Goal: Task Accomplishment & Management: Manage account settings

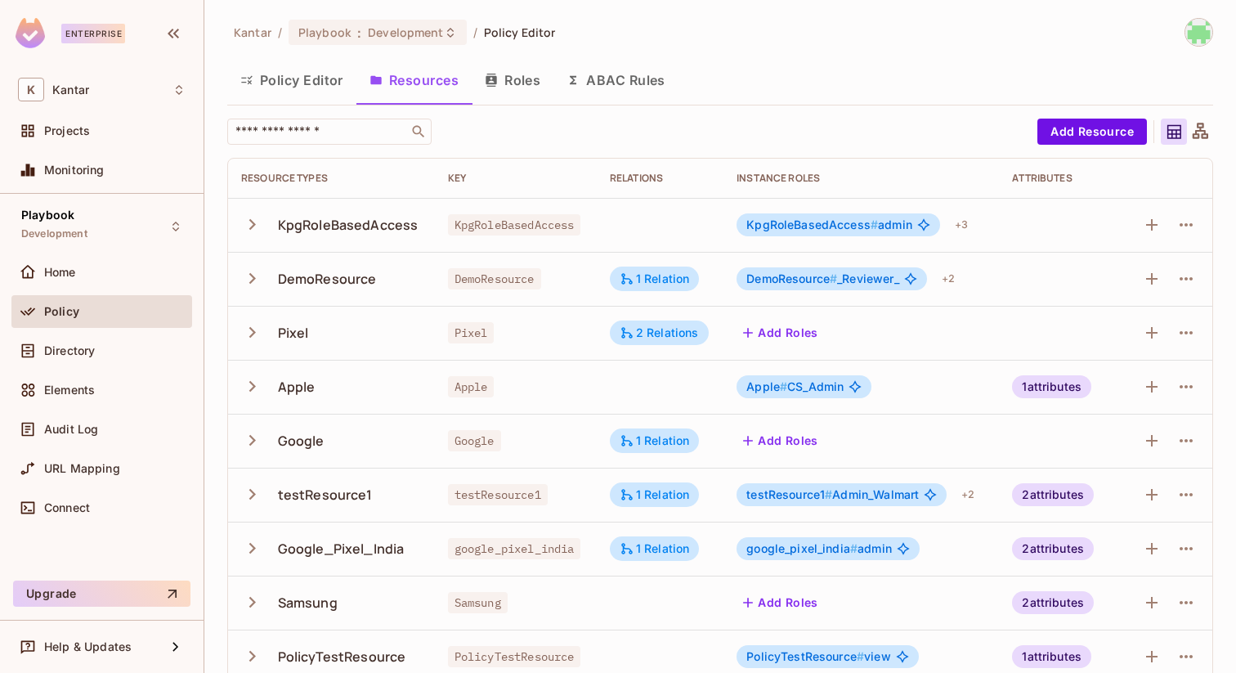
click at [254, 222] on icon "button" at bounding box center [252, 224] width 22 height 22
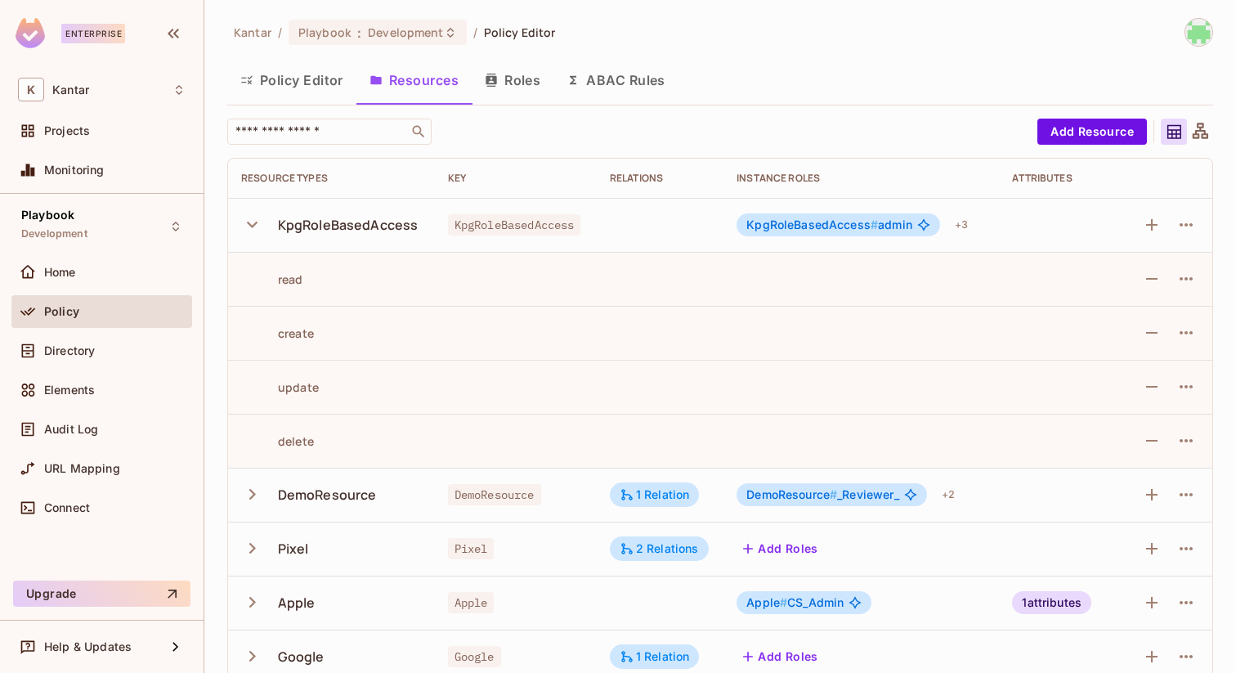
click at [254, 222] on icon "button" at bounding box center [252, 224] width 22 height 22
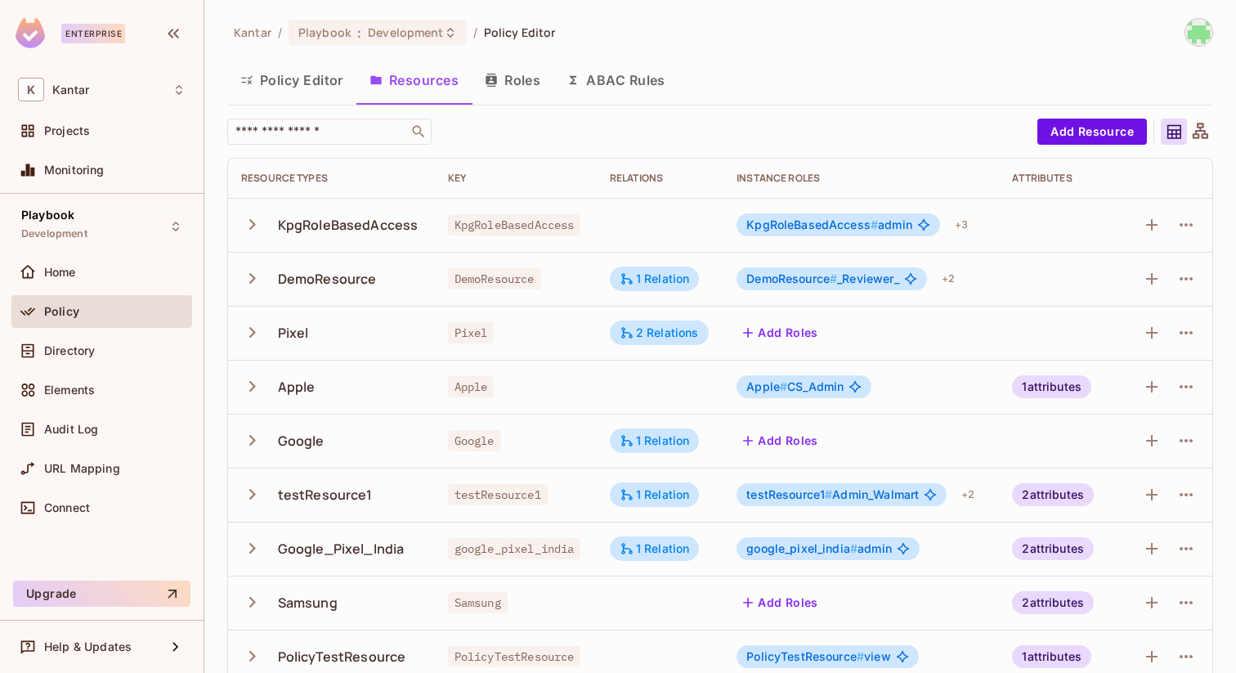
click at [249, 296] on td "DemoResource" at bounding box center [331, 279] width 207 height 54
click at [251, 267] on button "button" at bounding box center [255, 278] width 29 height 35
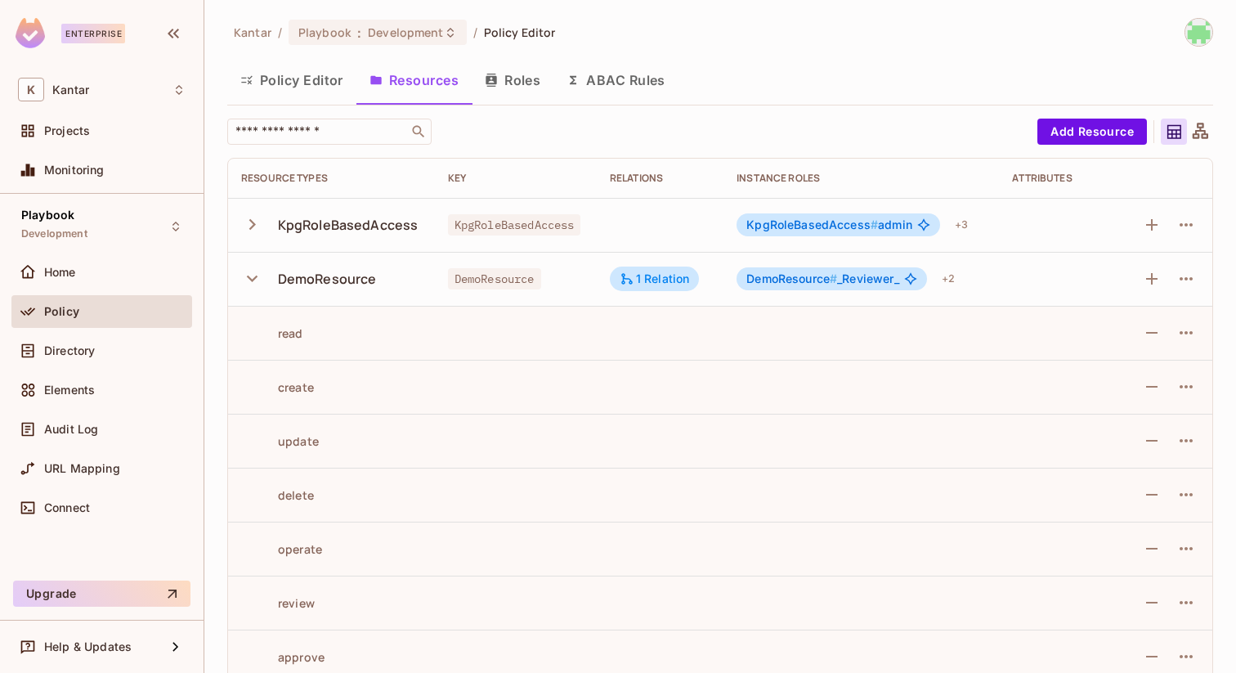
click at [251, 267] on button "button" at bounding box center [255, 278] width 29 height 35
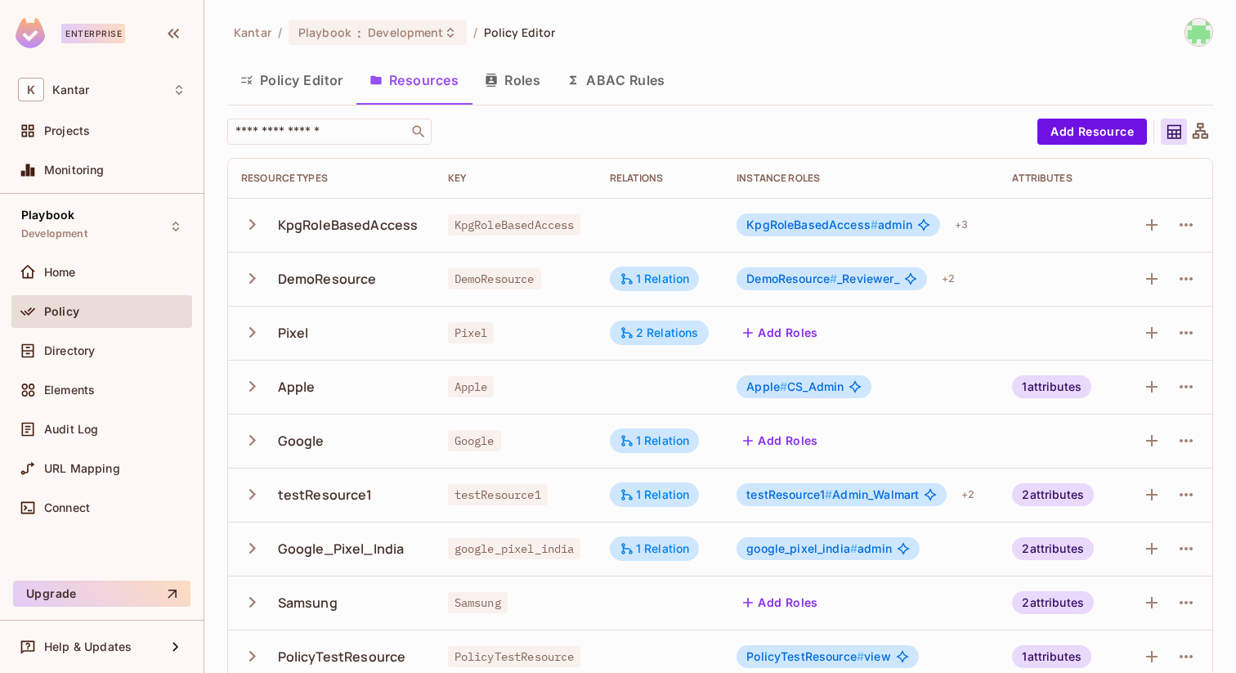
click at [251, 267] on button "button" at bounding box center [255, 278] width 29 height 35
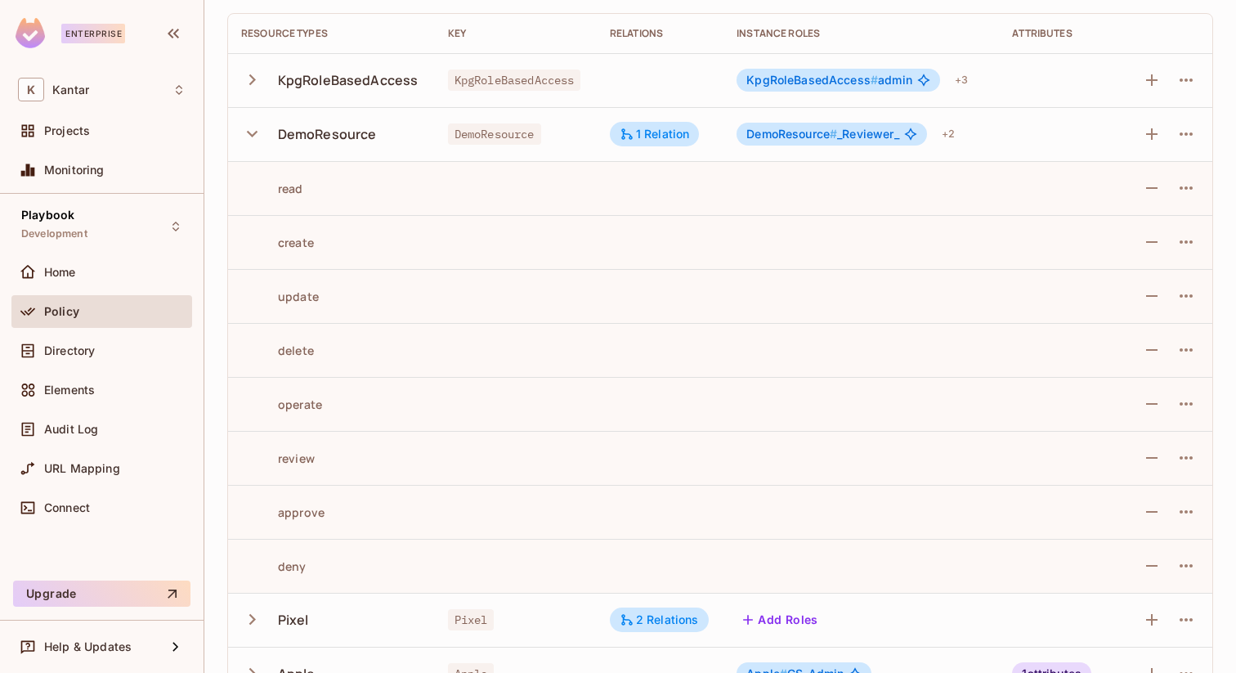
click at [249, 123] on icon "button" at bounding box center [252, 134] width 22 height 22
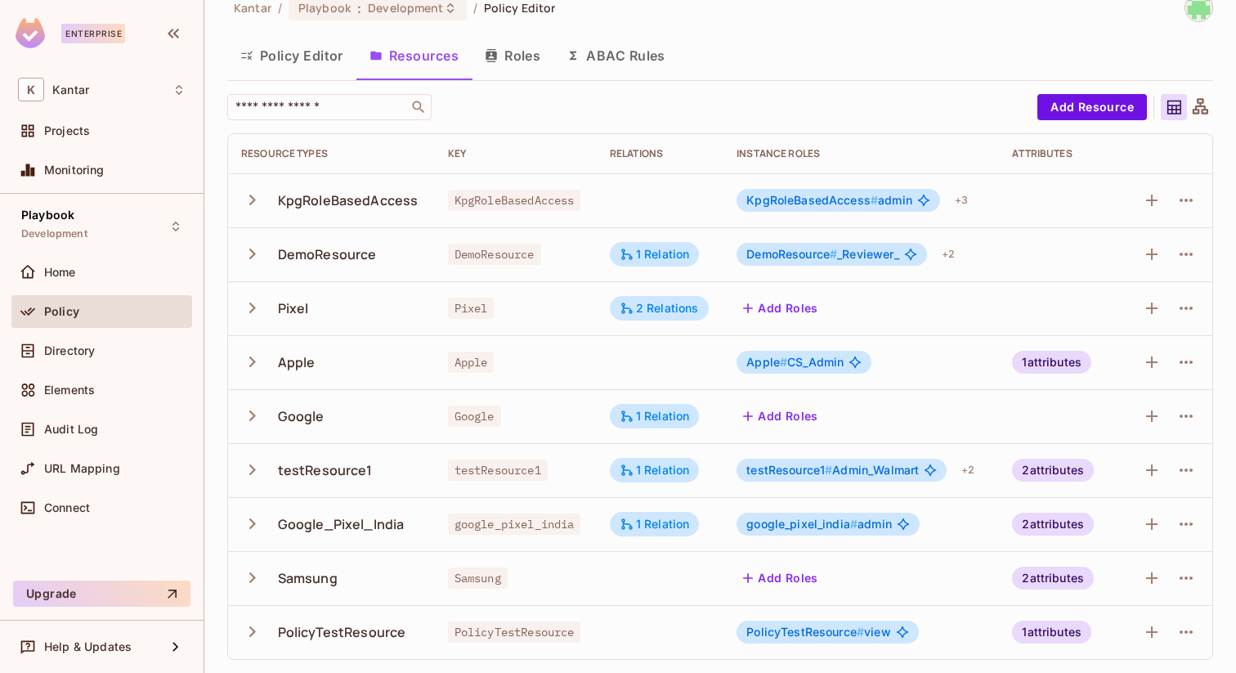
click at [247, 265] on button "button" at bounding box center [255, 253] width 29 height 35
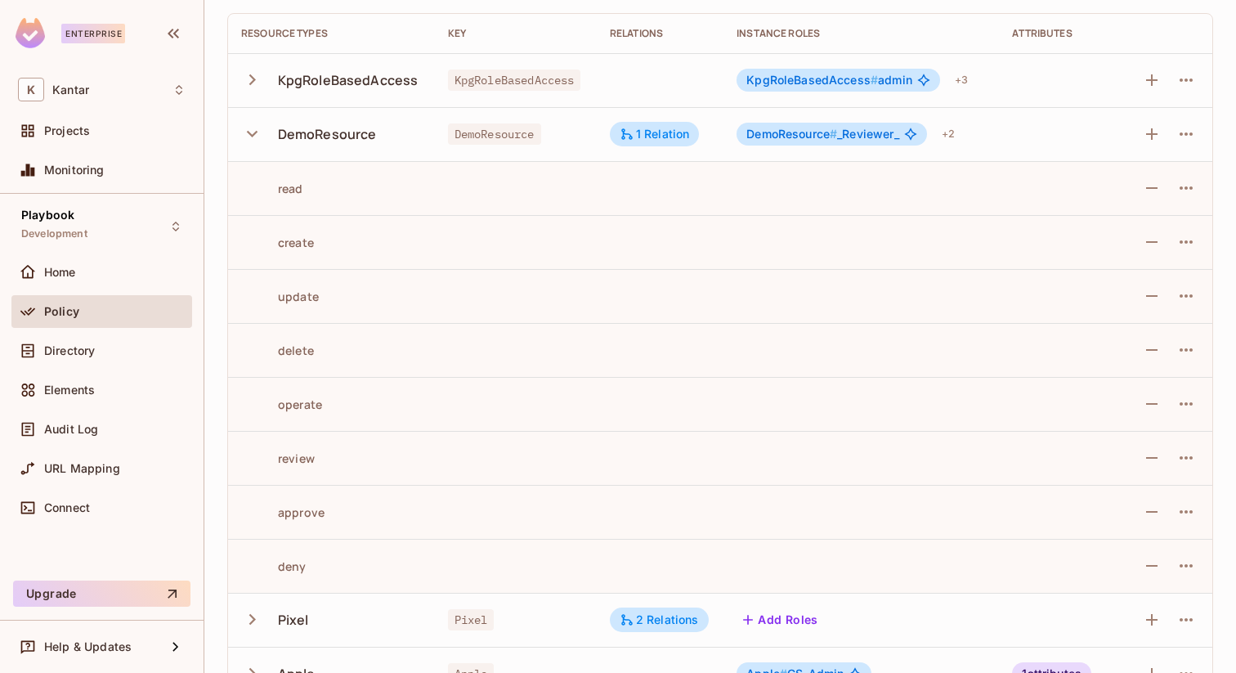
click at [247, 265] on td "create" at bounding box center [331, 242] width 207 height 54
click at [258, 128] on icon "button" at bounding box center [252, 134] width 22 height 22
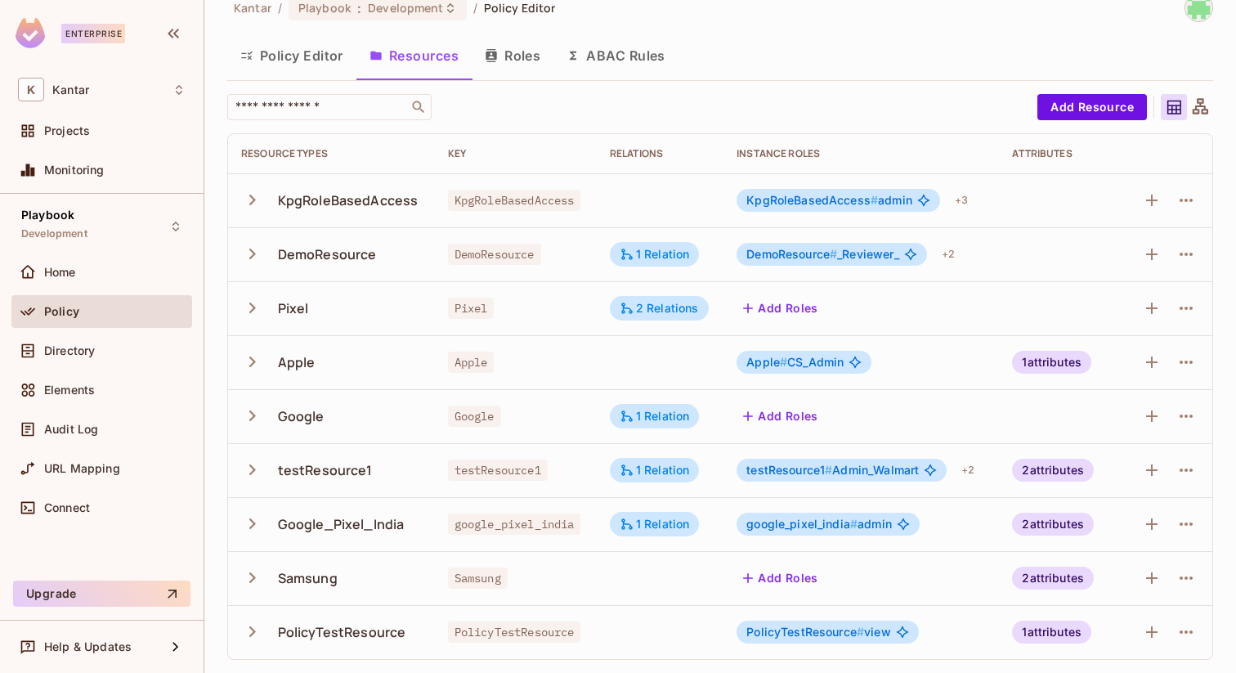
scroll to position [25, 0]
click at [252, 306] on icon "button" at bounding box center [252, 308] width 7 height 11
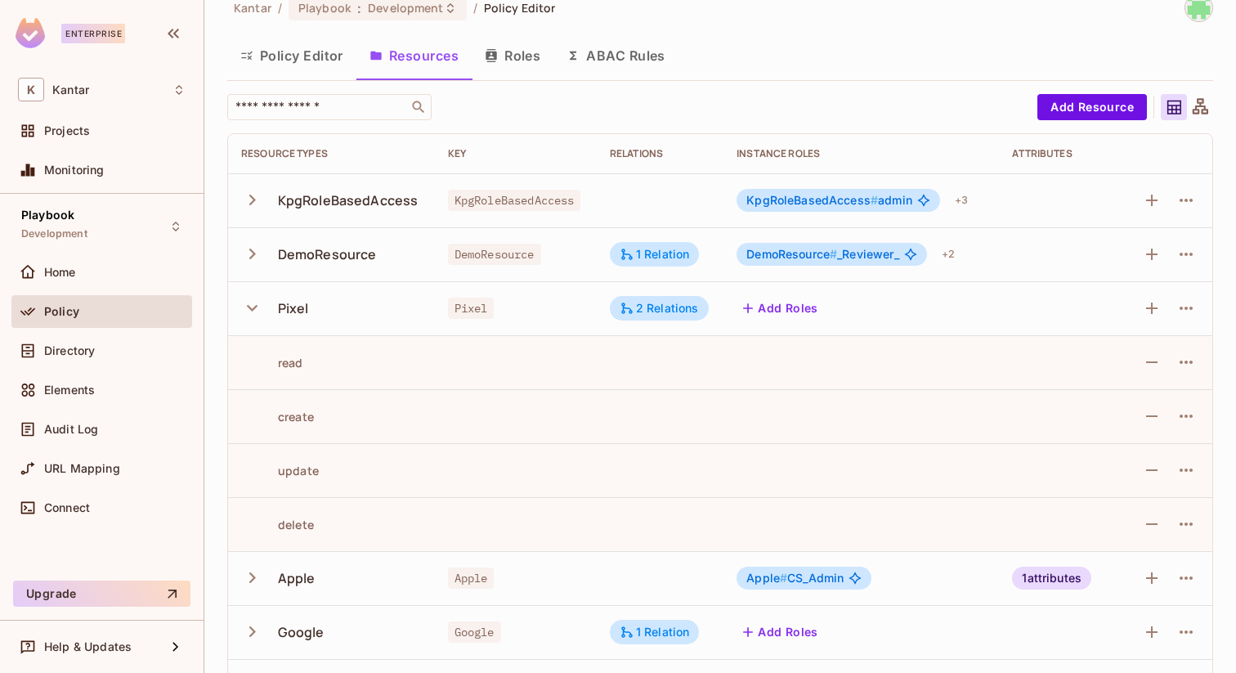
click at [252, 306] on icon "button" at bounding box center [252, 308] width 22 height 22
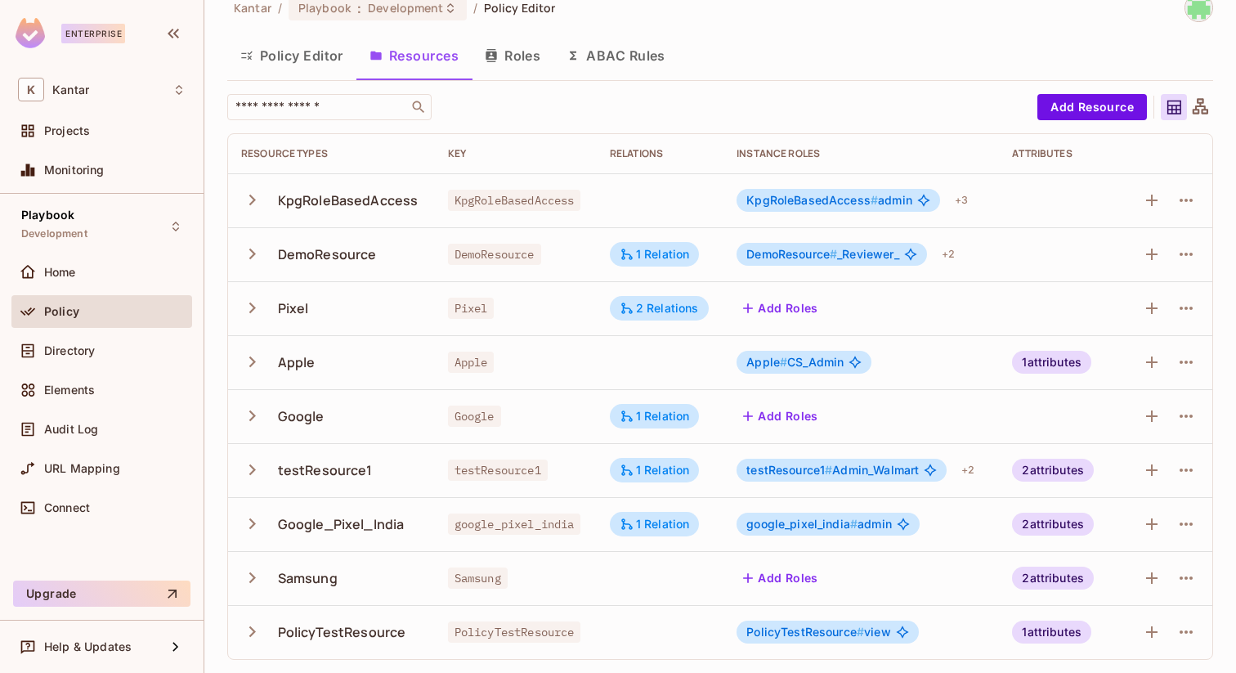
click at [252, 363] on icon "button" at bounding box center [252, 362] width 7 height 11
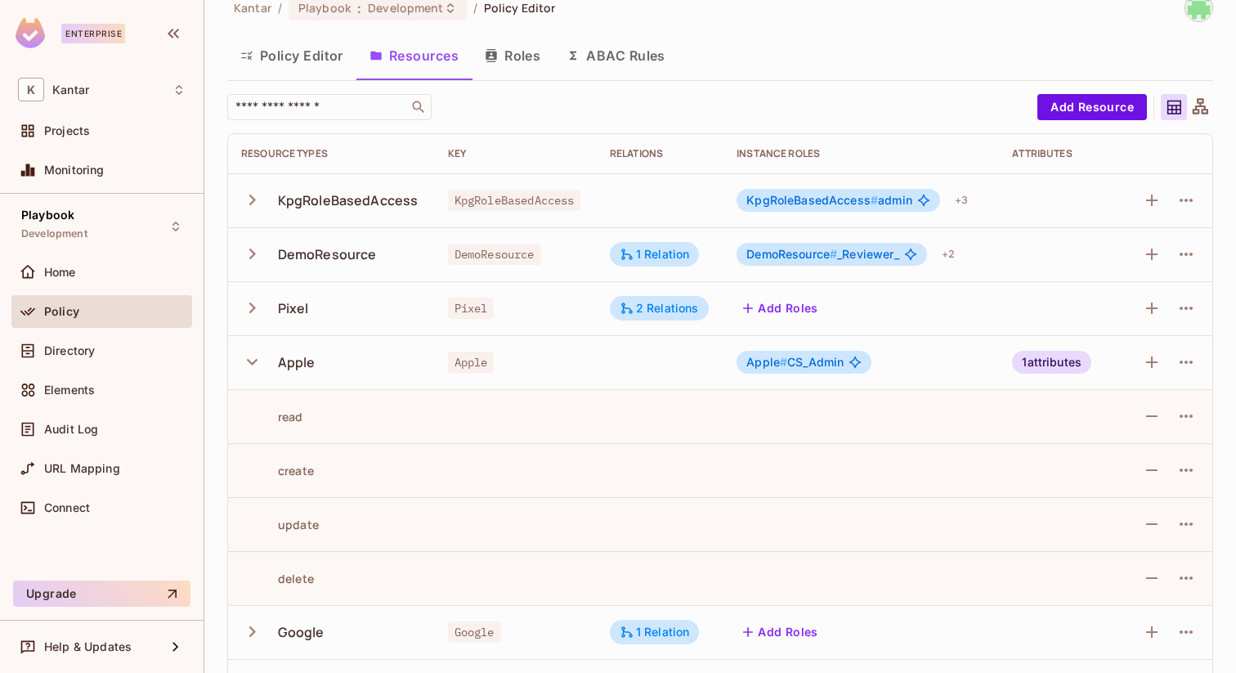
click at [252, 363] on icon "button" at bounding box center [252, 362] width 11 height 7
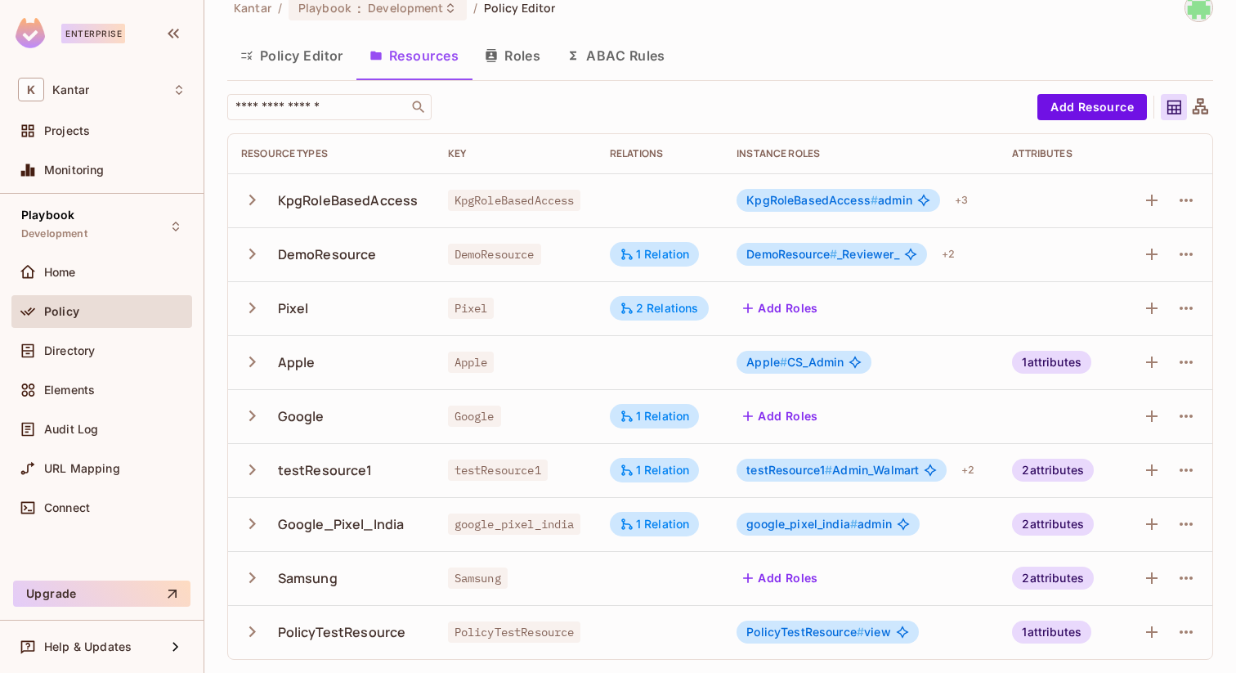
click at [252, 413] on icon "button" at bounding box center [252, 415] width 7 height 11
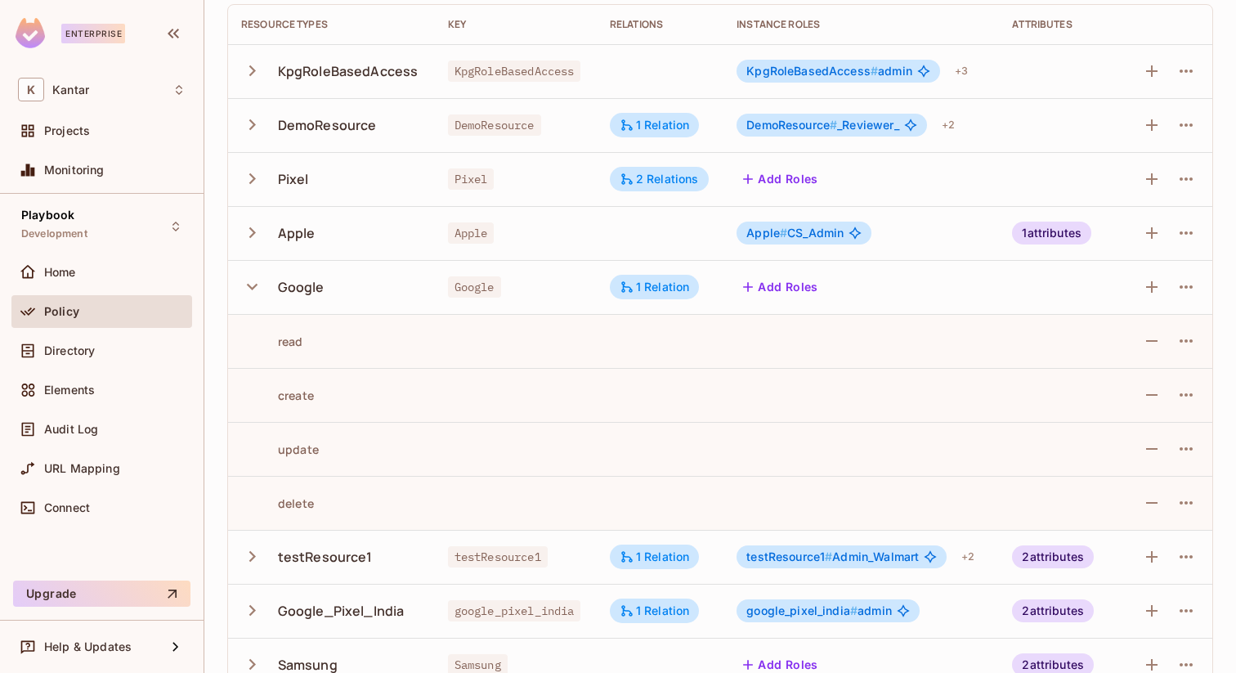
click at [254, 284] on icon "button" at bounding box center [252, 287] width 22 height 22
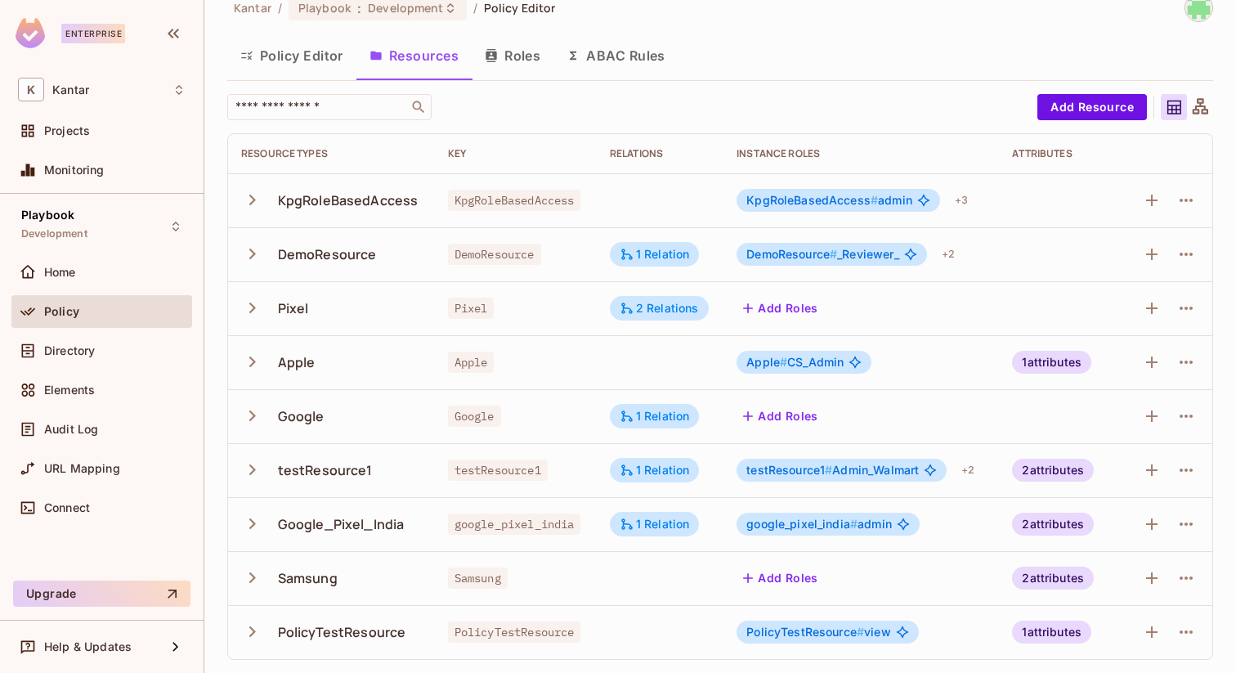
click at [249, 454] on button "button" at bounding box center [255, 469] width 29 height 35
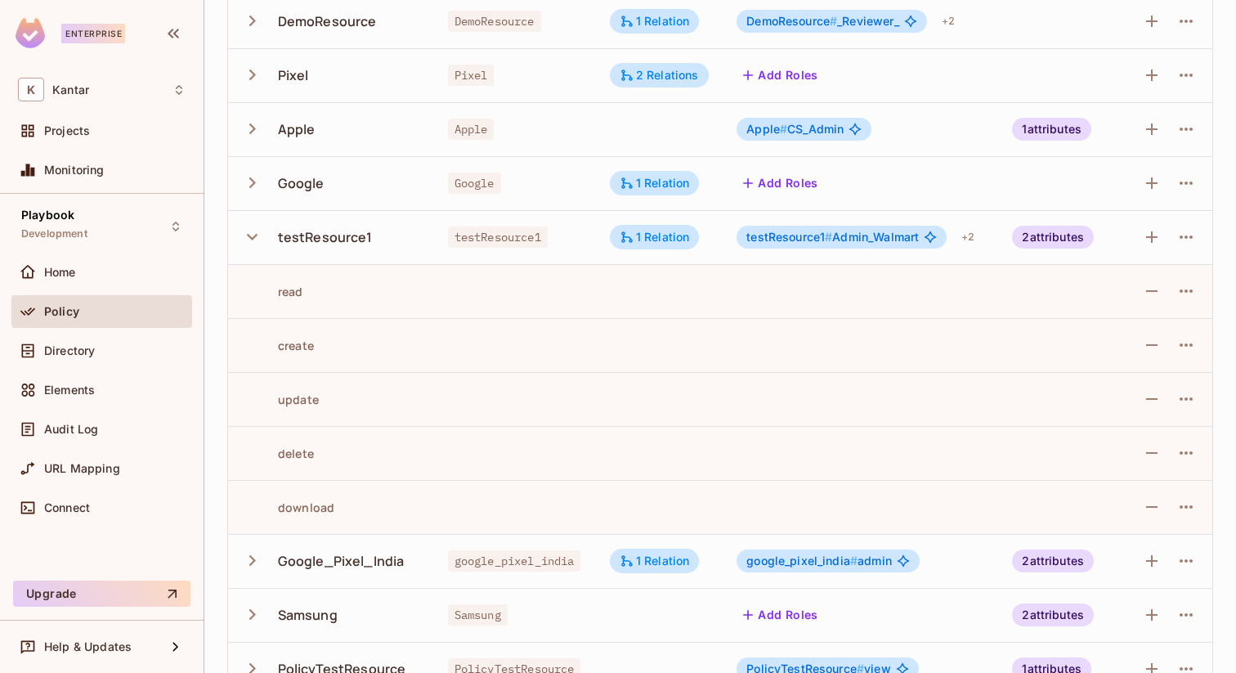
scroll to position [262, 0]
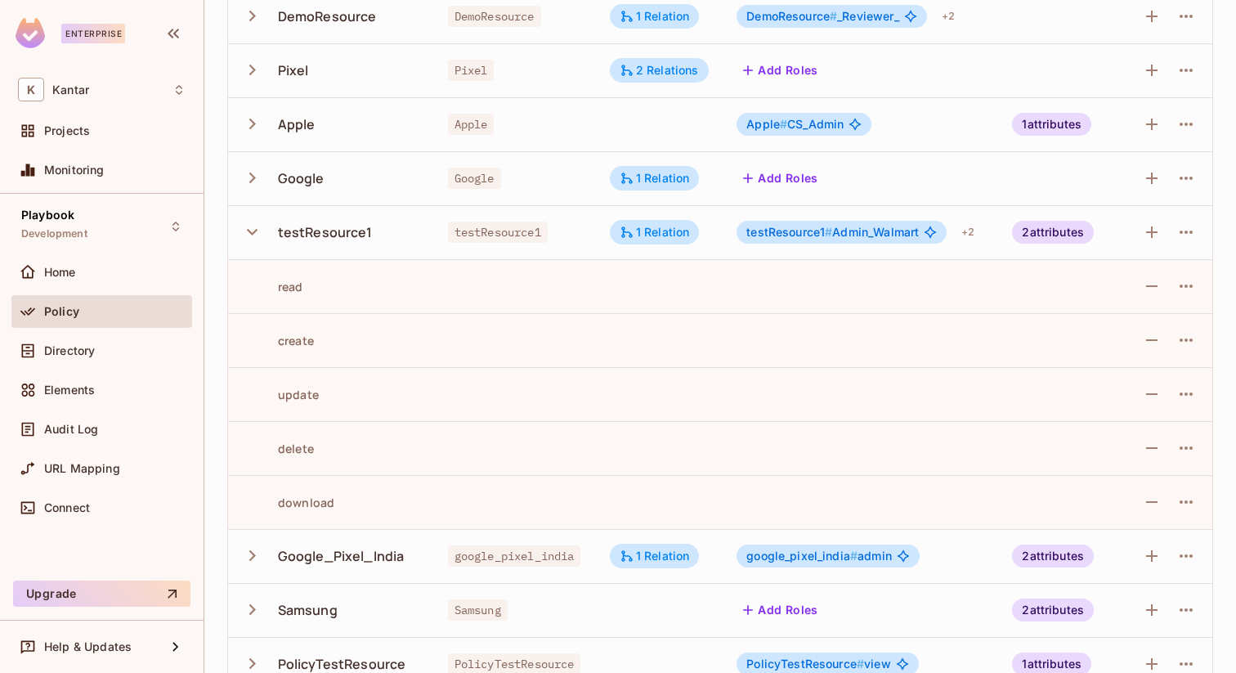
click at [249, 233] on icon "button" at bounding box center [252, 232] width 11 height 7
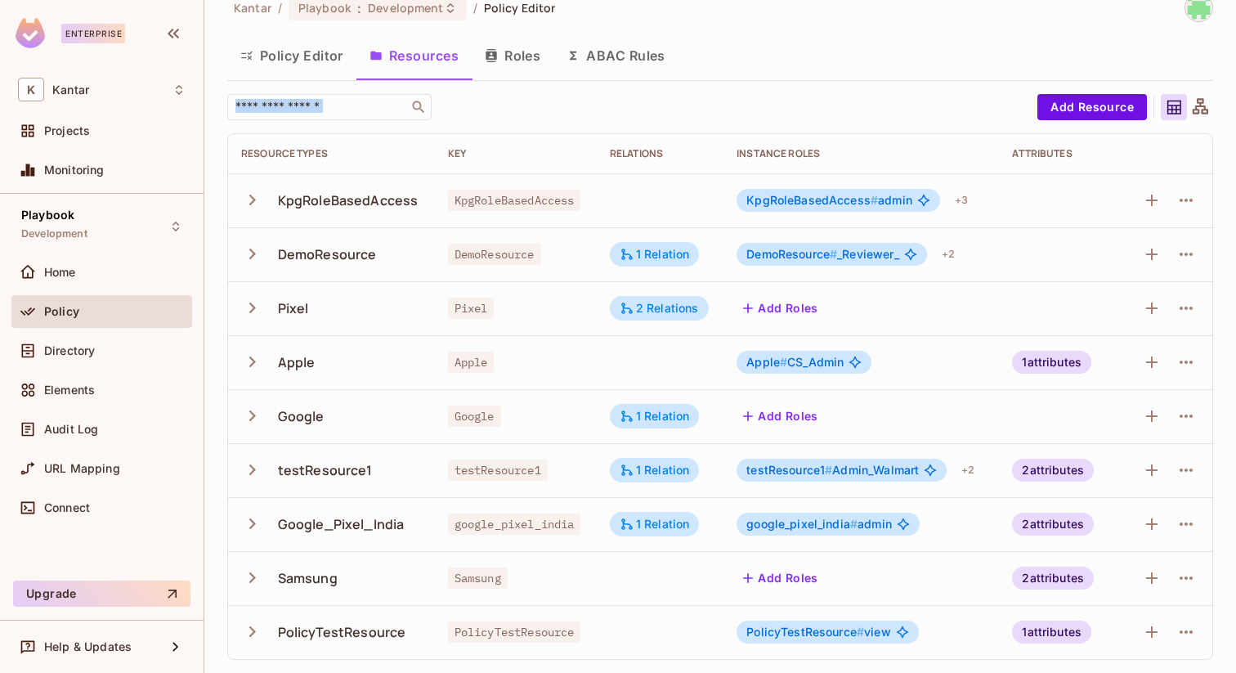
drag, startPoint x: 483, startPoint y: 106, endPoint x: 222, endPoint y: 114, distance: 261.8
click at [222, 114] on div "Kantar / Playbook : Development / Policy Editor Policy Editor Resources Roles A…" at bounding box center [720, 336] width 1032 height 673
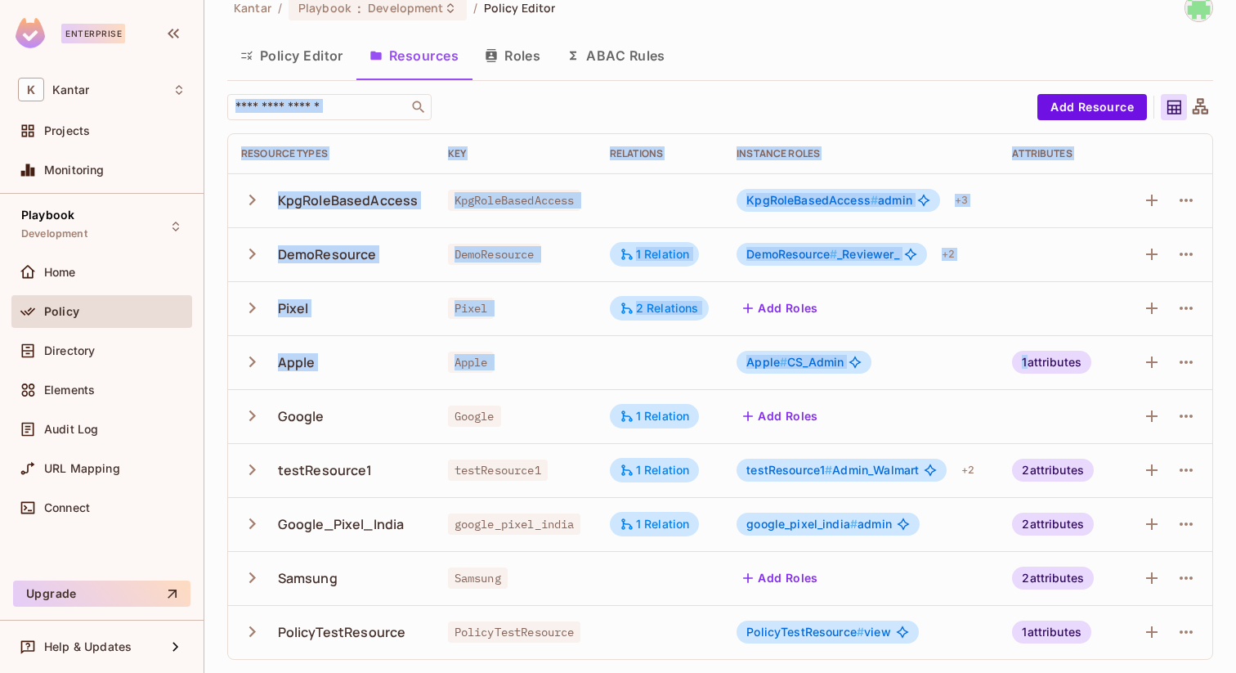
drag, startPoint x: 222, startPoint y: 114, endPoint x: 1015, endPoint y: 335, distance: 823.5
click at [1014, 335] on div "Kantar / Playbook : Development / Policy Editor Policy Editor Resources Roles A…" at bounding box center [720, 336] width 1032 height 673
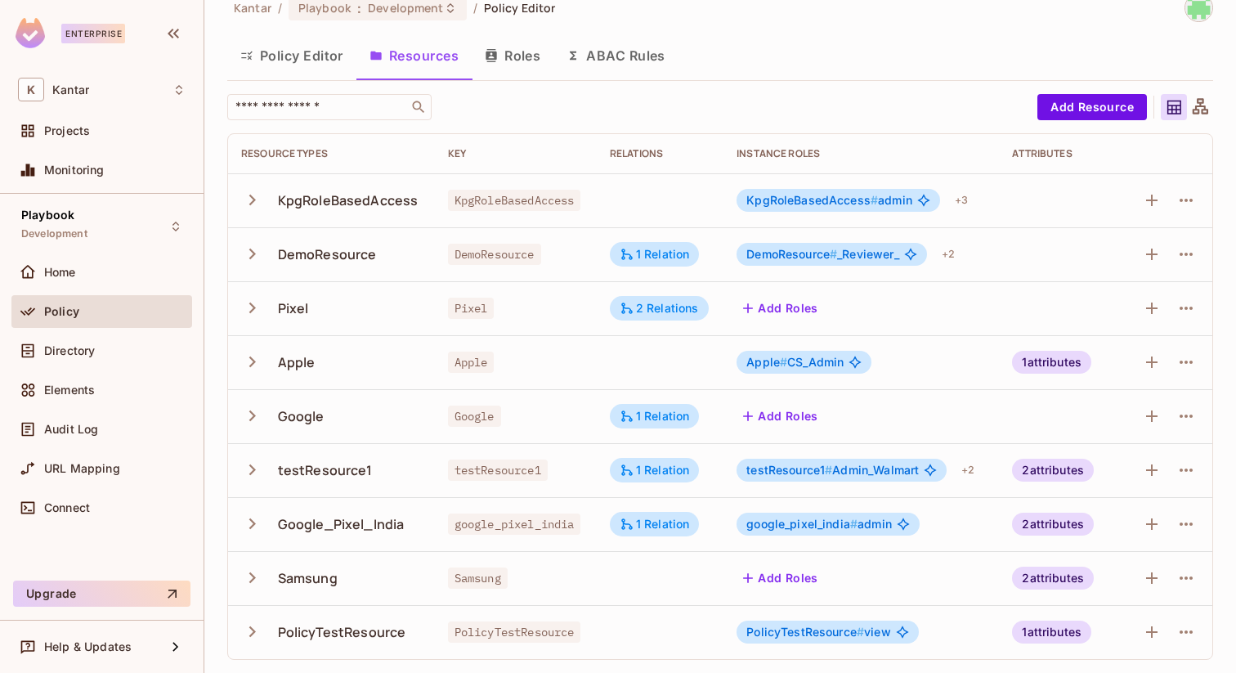
click at [850, 43] on div "Policy Editor Resources Roles ABAC Rules" at bounding box center [720, 55] width 986 height 41
click at [86, 235] on span "Development" at bounding box center [54, 233] width 66 height 13
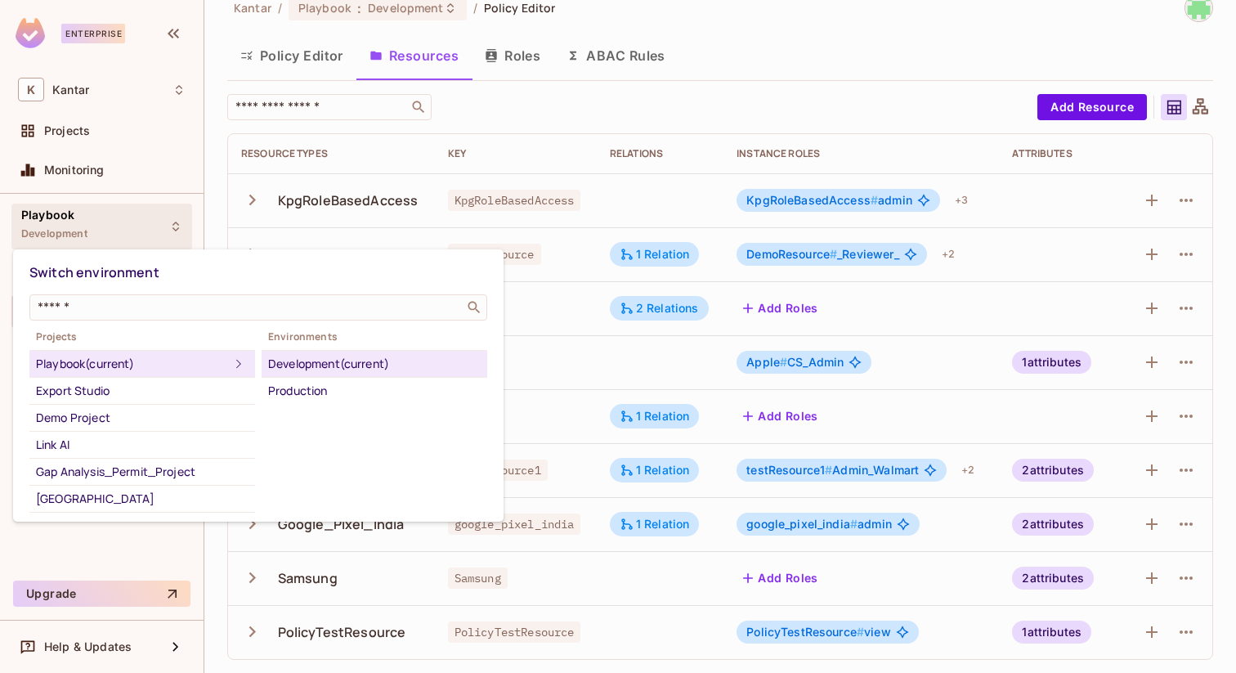
click at [95, 231] on div at bounding box center [618, 336] width 1236 height 673
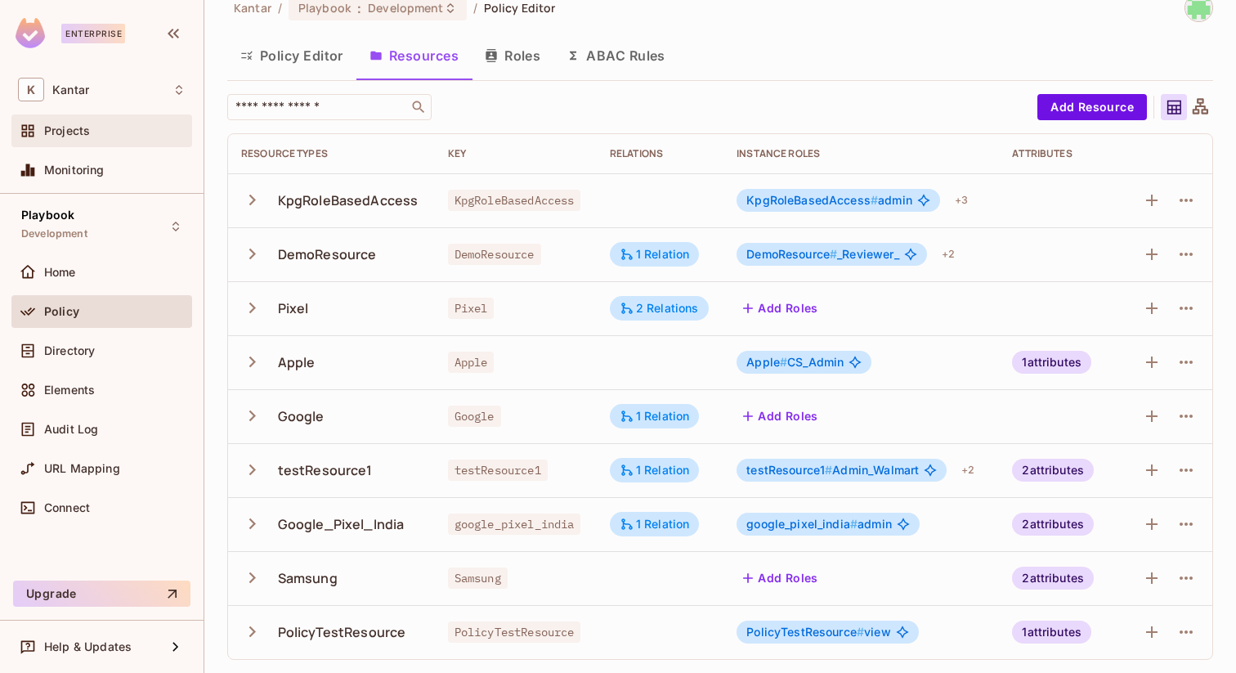
click at [76, 130] on span "Projects" at bounding box center [67, 130] width 46 height 13
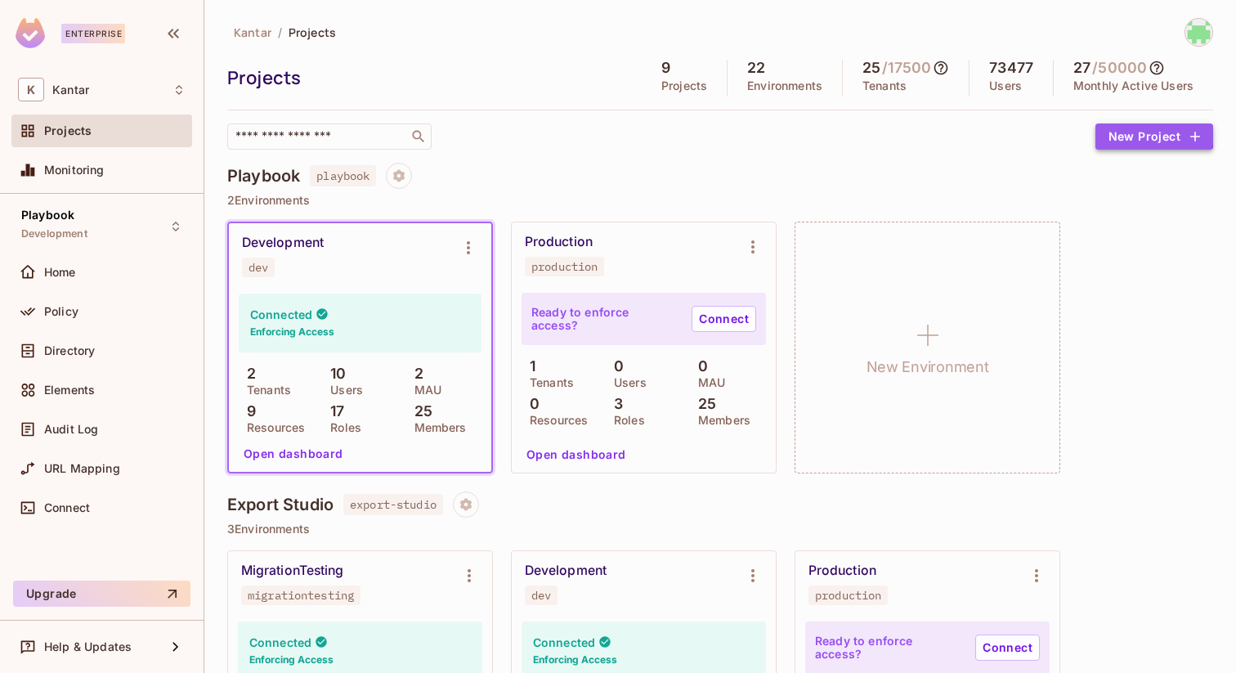
click at [1128, 132] on button "New Project" at bounding box center [1155, 136] width 118 height 26
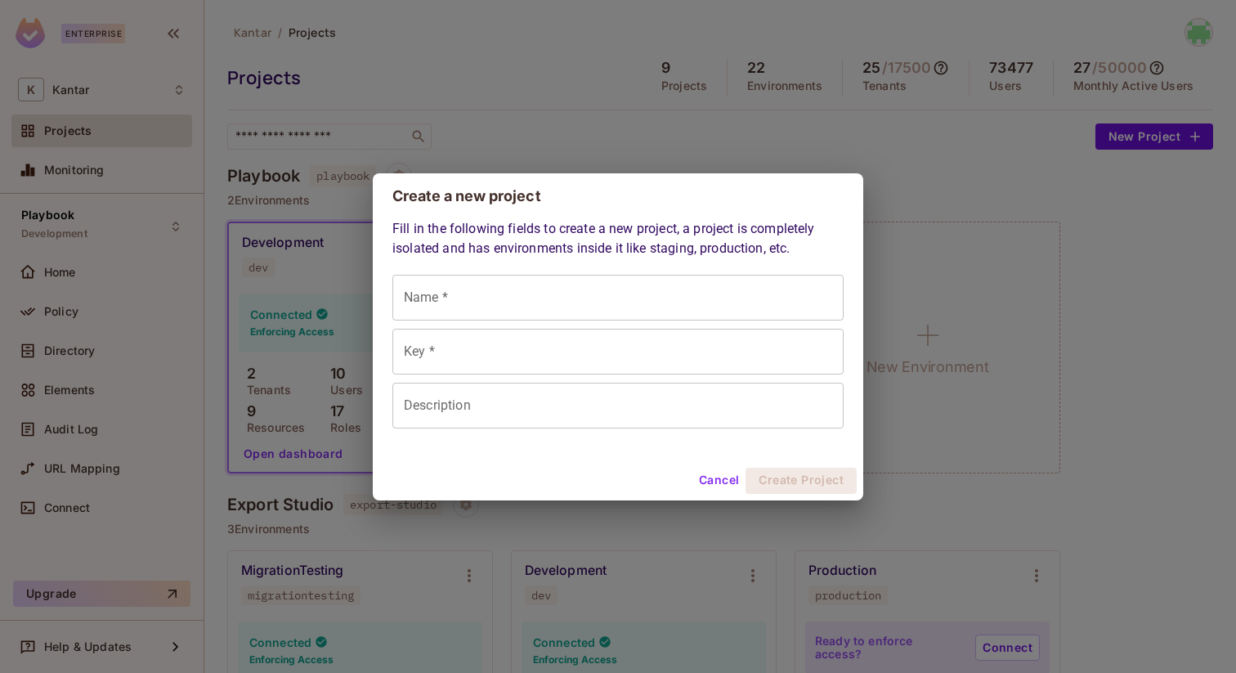
click at [716, 481] on button "Cancel" at bounding box center [719, 481] width 53 height 26
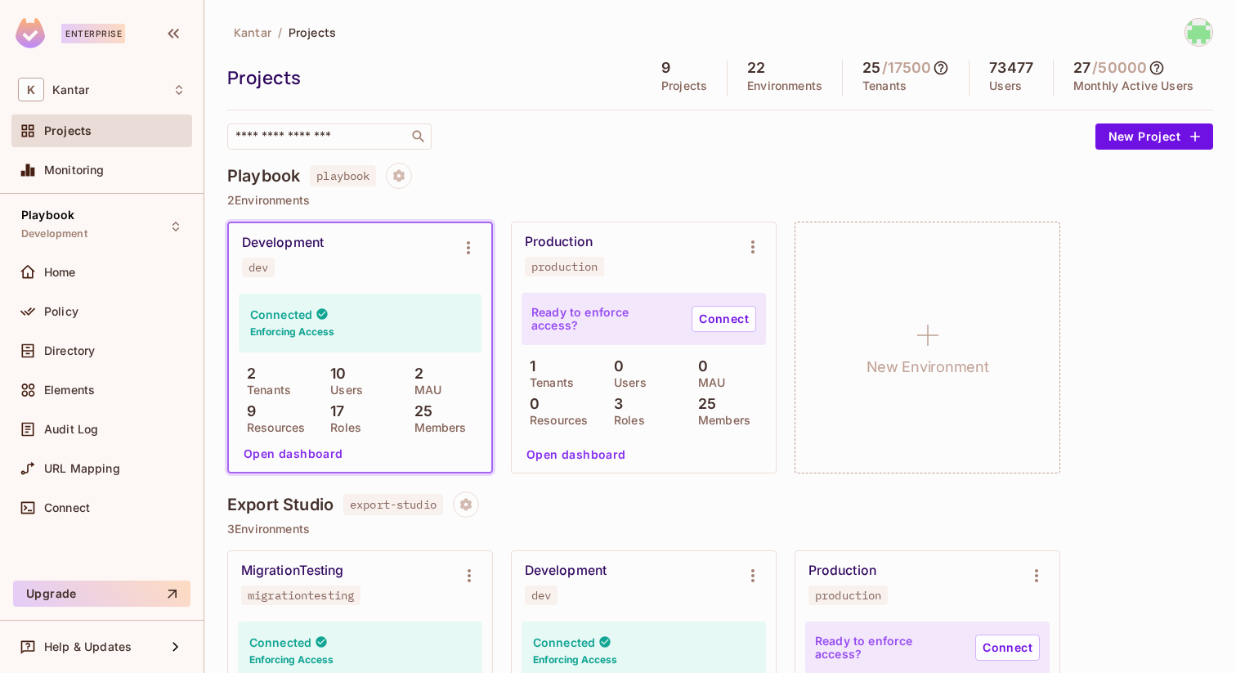
click at [617, 264] on div "Production production" at bounding box center [631, 255] width 212 height 43
click at [672, 268] on div "Production production" at bounding box center [631, 255] width 212 height 43
click at [639, 382] on p "Users" at bounding box center [626, 382] width 41 height 13
click at [81, 302] on div "Policy" at bounding box center [102, 312] width 168 height 20
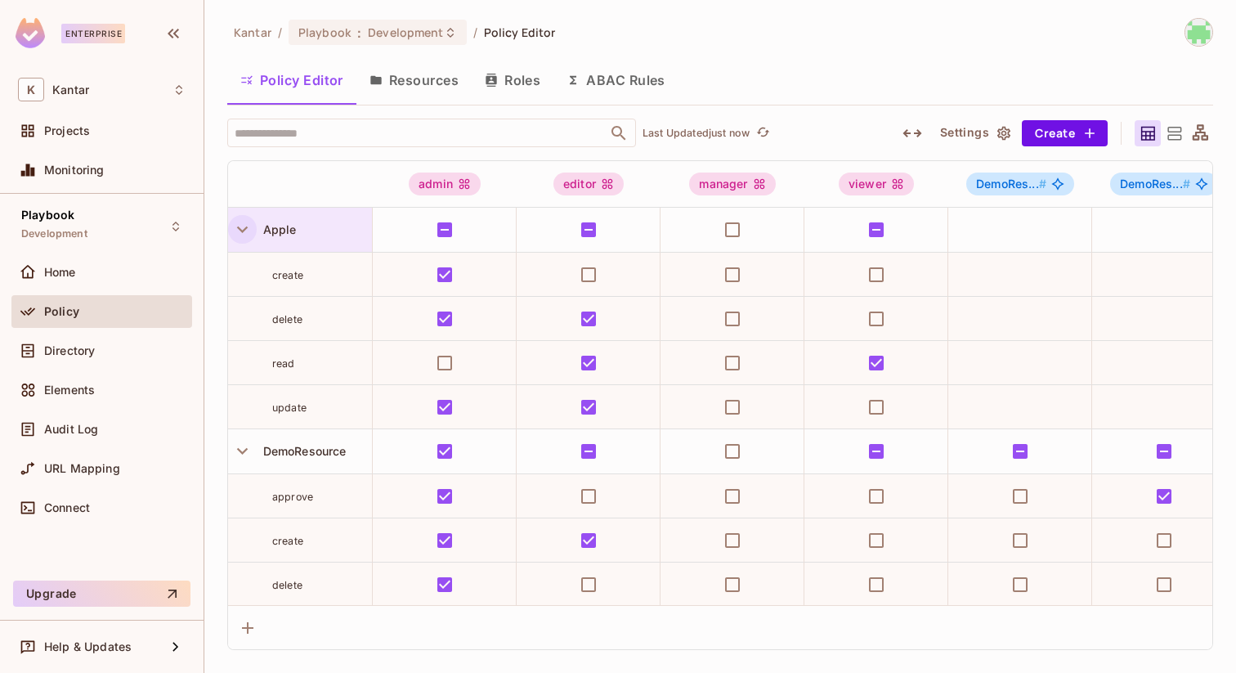
click at [241, 228] on icon "button" at bounding box center [242, 229] width 22 height 22
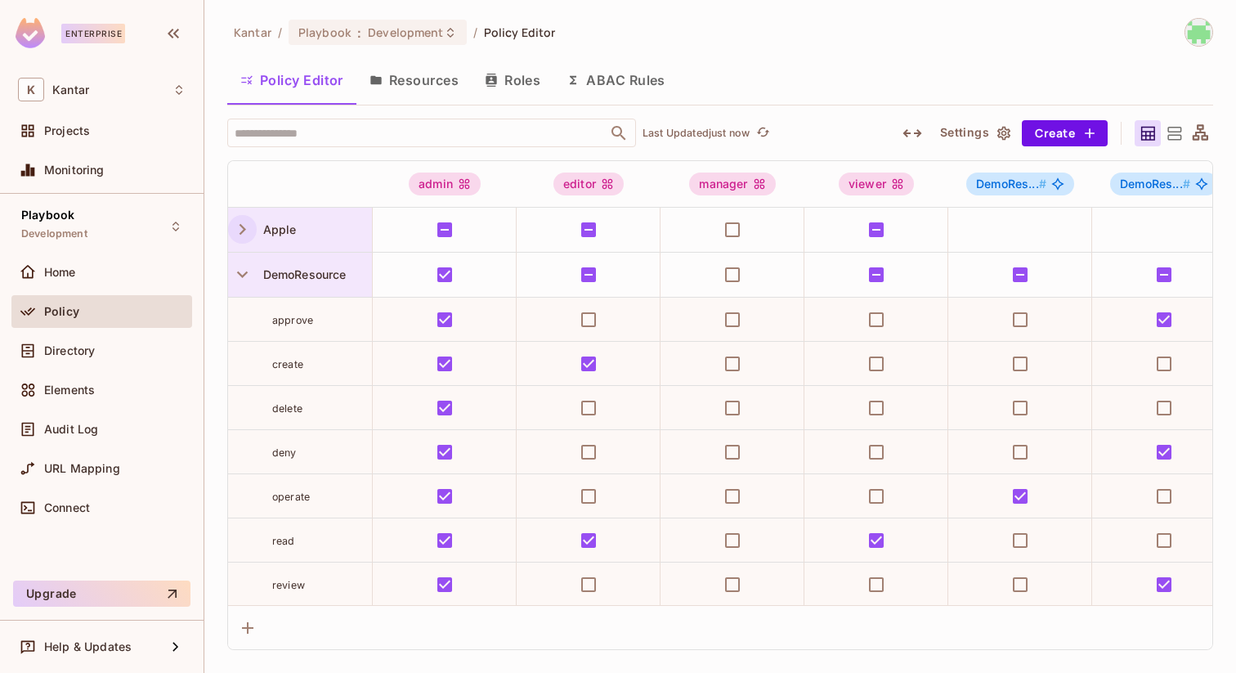
click at [247, 289] on div "DemoResource" at bounding box center [300, 275] width 144 height 44
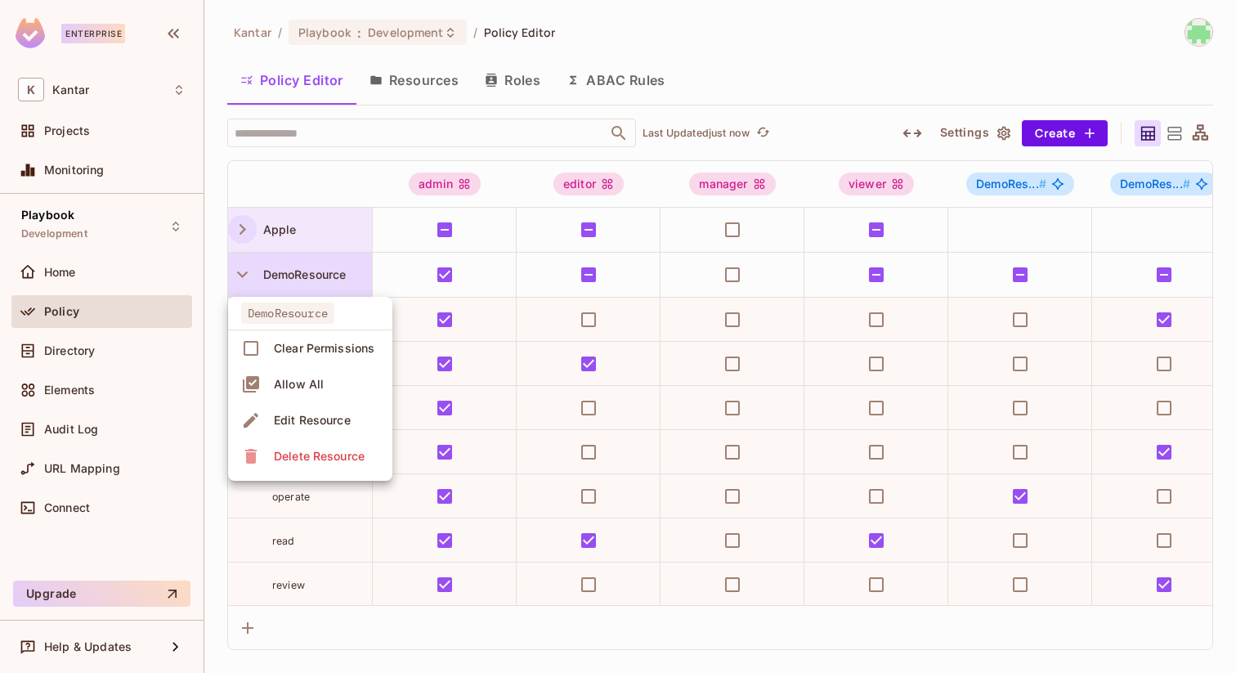
click at [416, 61] on div at bounding box center [618, 336] width 1236 height 673
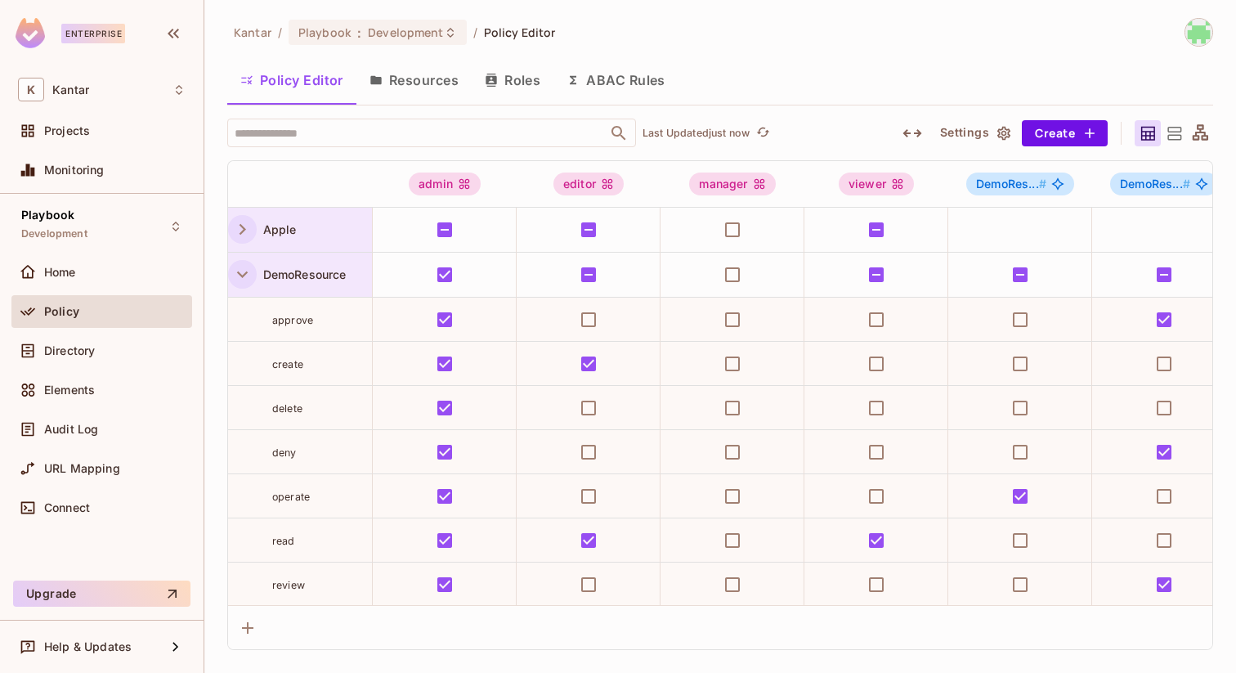
click at [252, 277] on icon "button" at bounding box center [242, 274] width 22 height 22
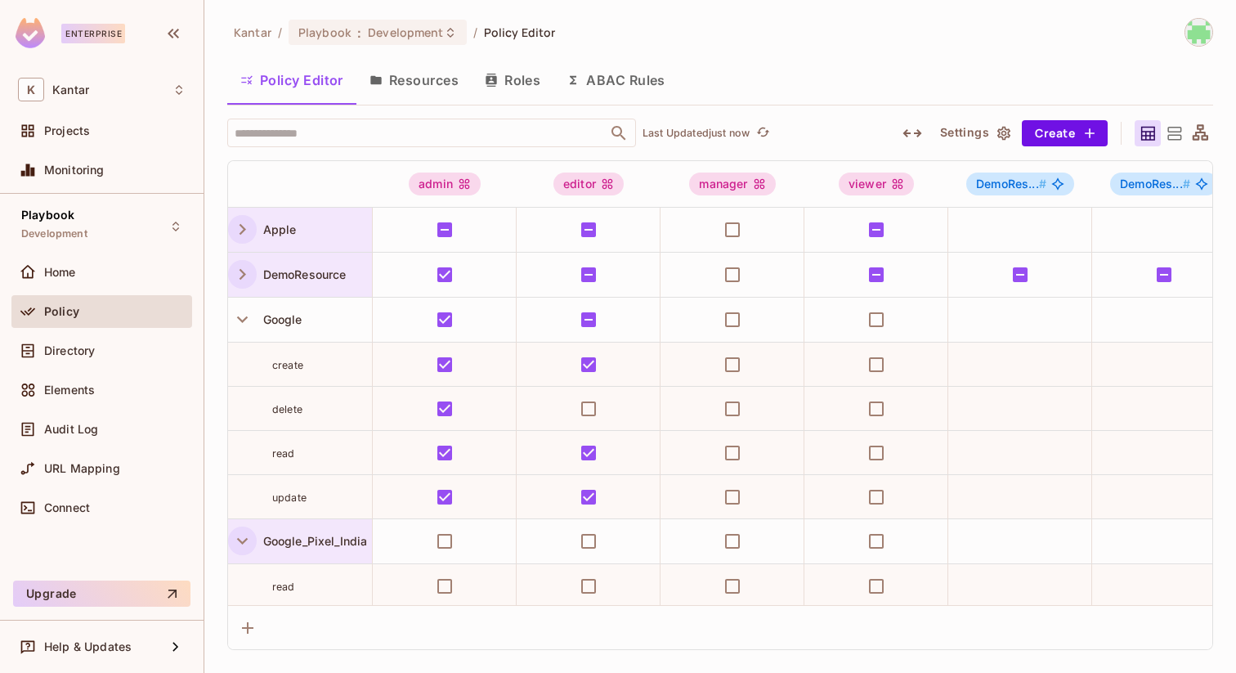
click at [237, 541] on icon "button" at bounding box center [242, 541] width 22 height 22
click at [244, 530] on icon "button" at bounding box center [242, 541] width 22 height 22
click at [240, 316] on icon "button" at bounding box center [242, 319] width 22 height 22
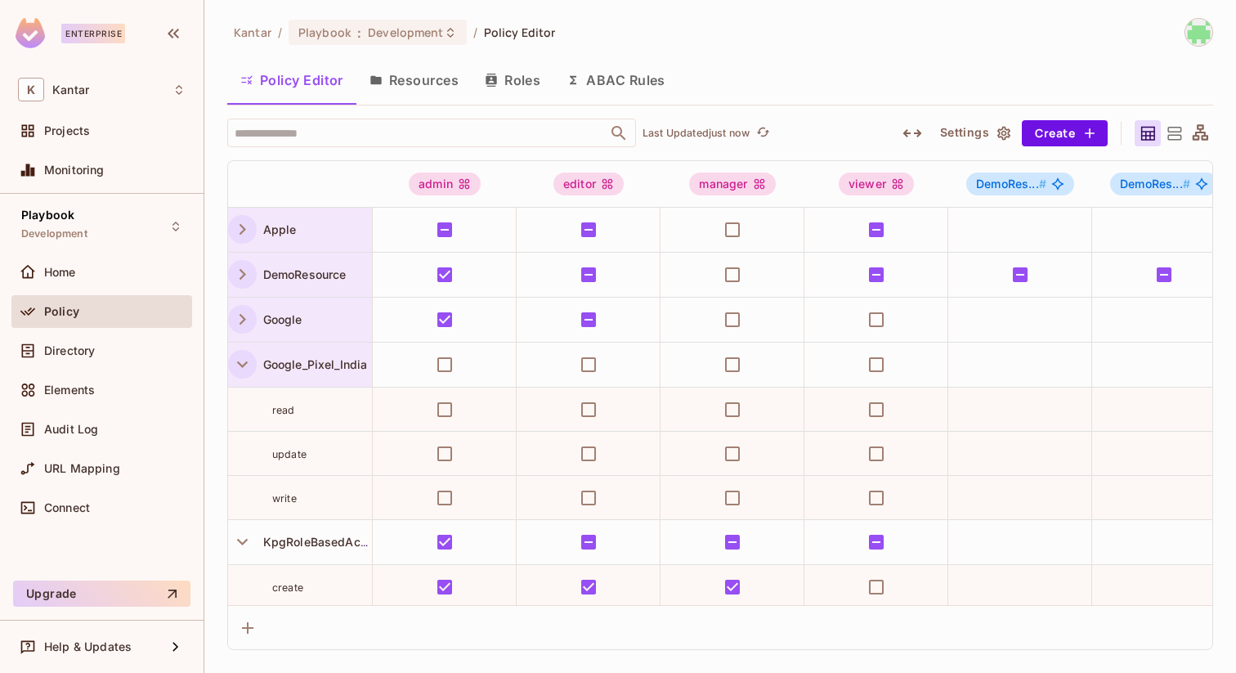
click at [243, 386] on div "Google_Pixel_India" at bounding box center [300, 365] width 144 height 44
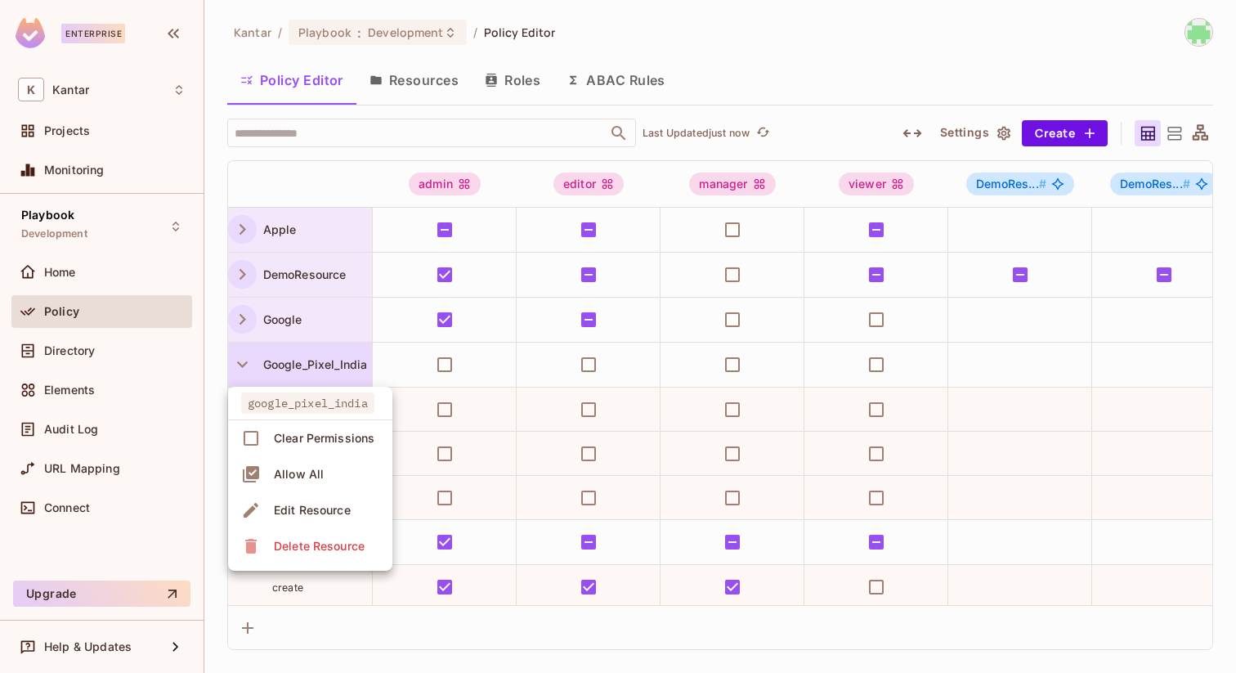
click at [215, 540] on div at bounding box center [618, 336] width 1236 height 673
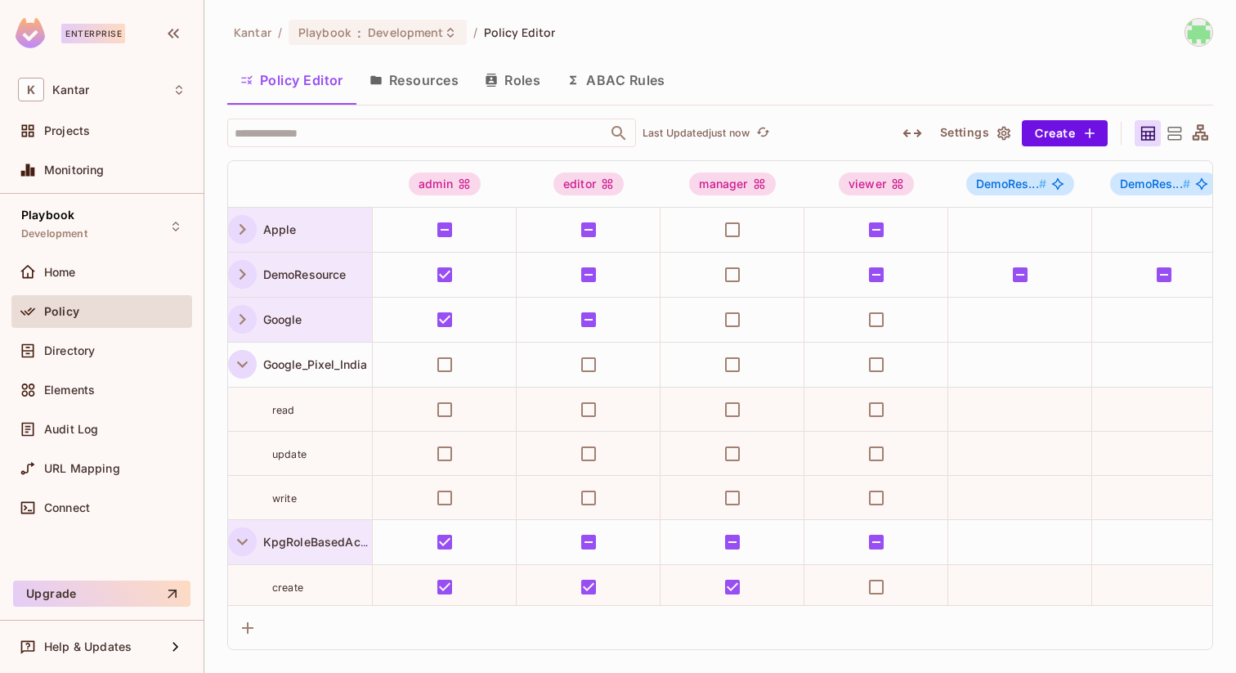
click at [245, 549] on icon "button" at bounding box center [242, 542] width 22 height 22
click at [245, 374] on icon "button" at bounding box center [242, 364] width 22 height 22
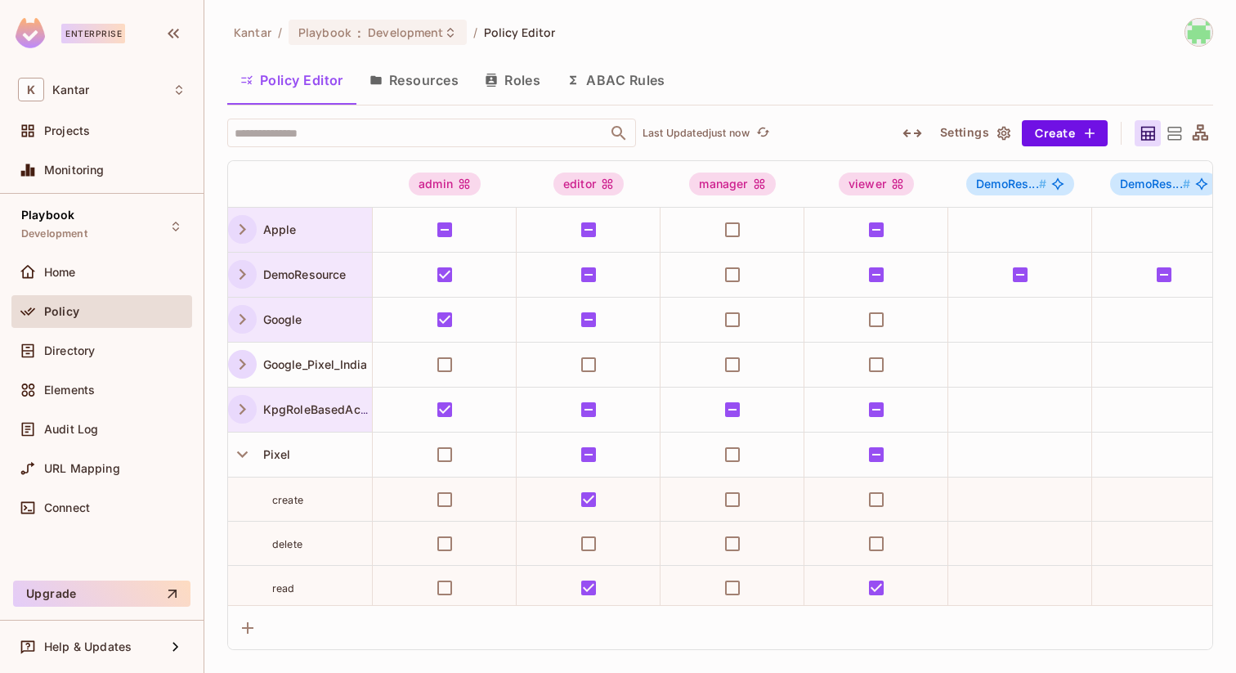
click at [378, 91] on button "Resources" at bounding box center [414, 80] width 115 height 41
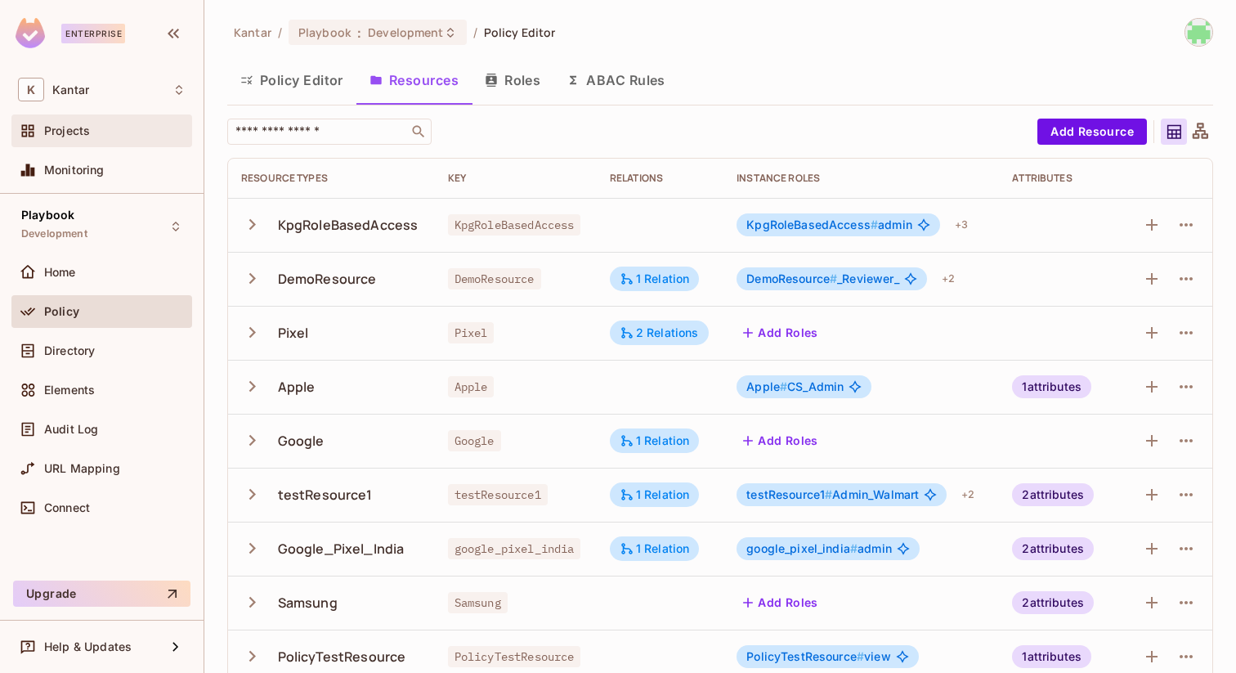
click at [108, 142] on div "Projects" at bounding box center [101, 130] width 181 height 33
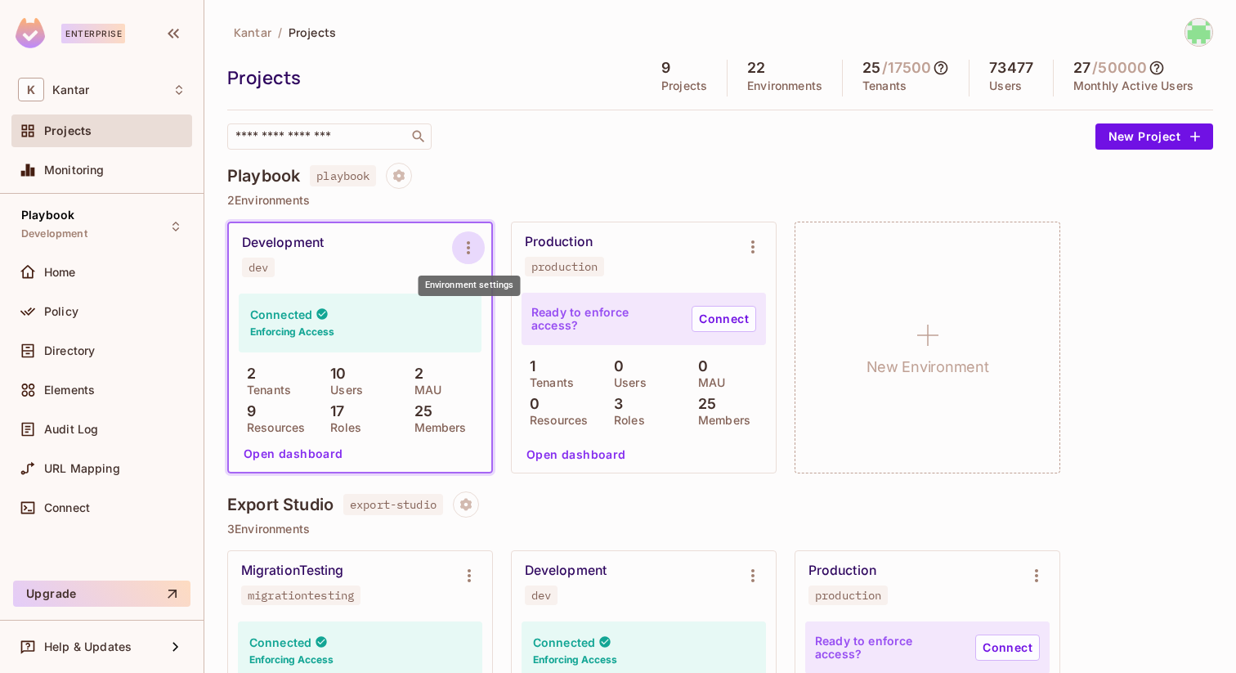
click at [473, 244] on icon "Environment settings" at bounding box center [469, 248] width 20 height 20
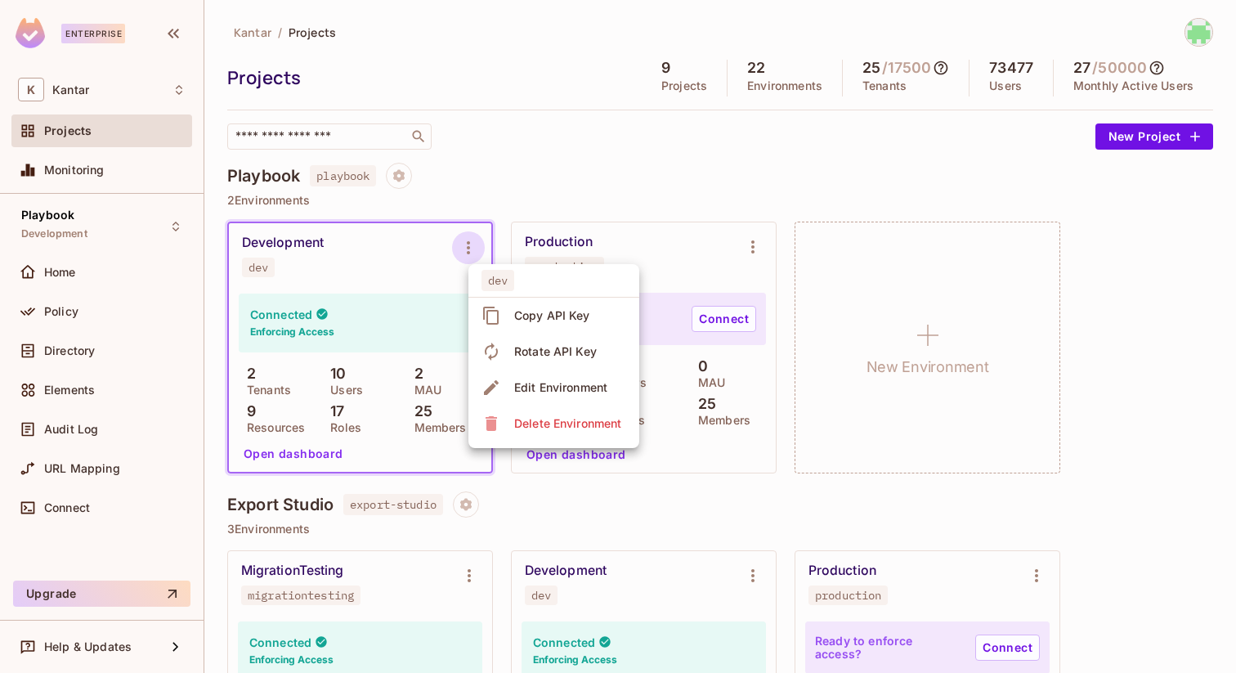
click at [369, 253] on div at bounding box center [618, 336] width 1236 height 673
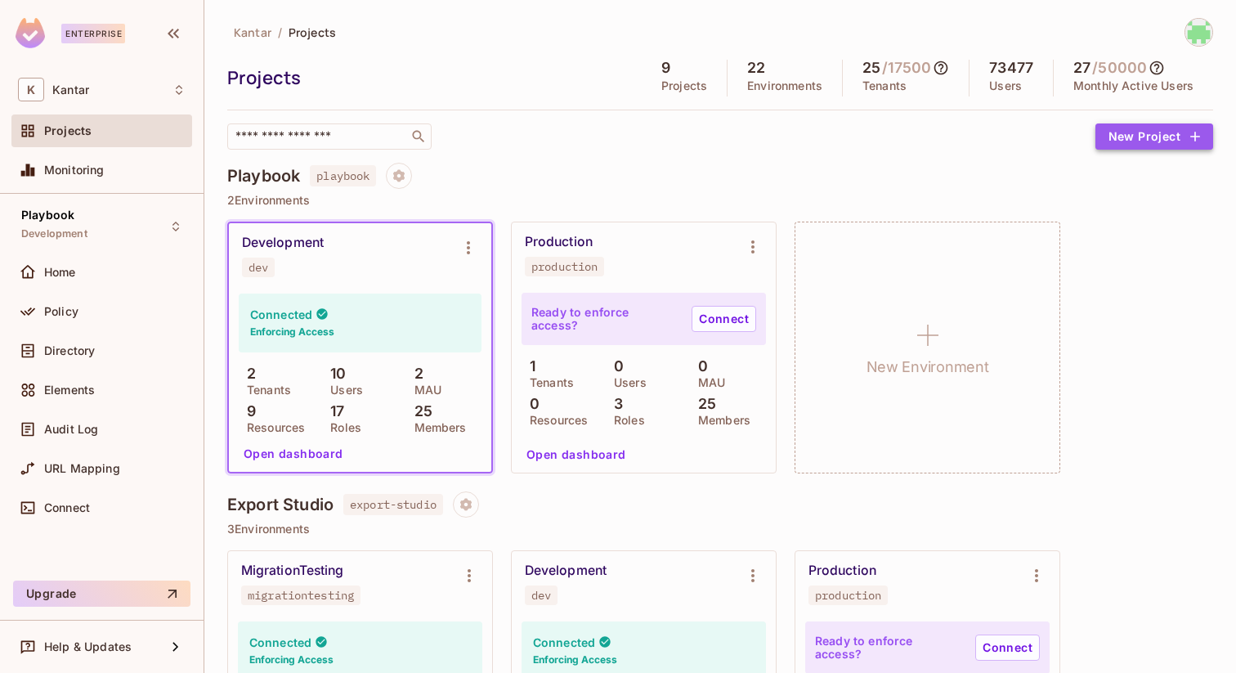
click at [1167, 137] on button "New Project" at bounding box center [1155, 136] width 118 height 26
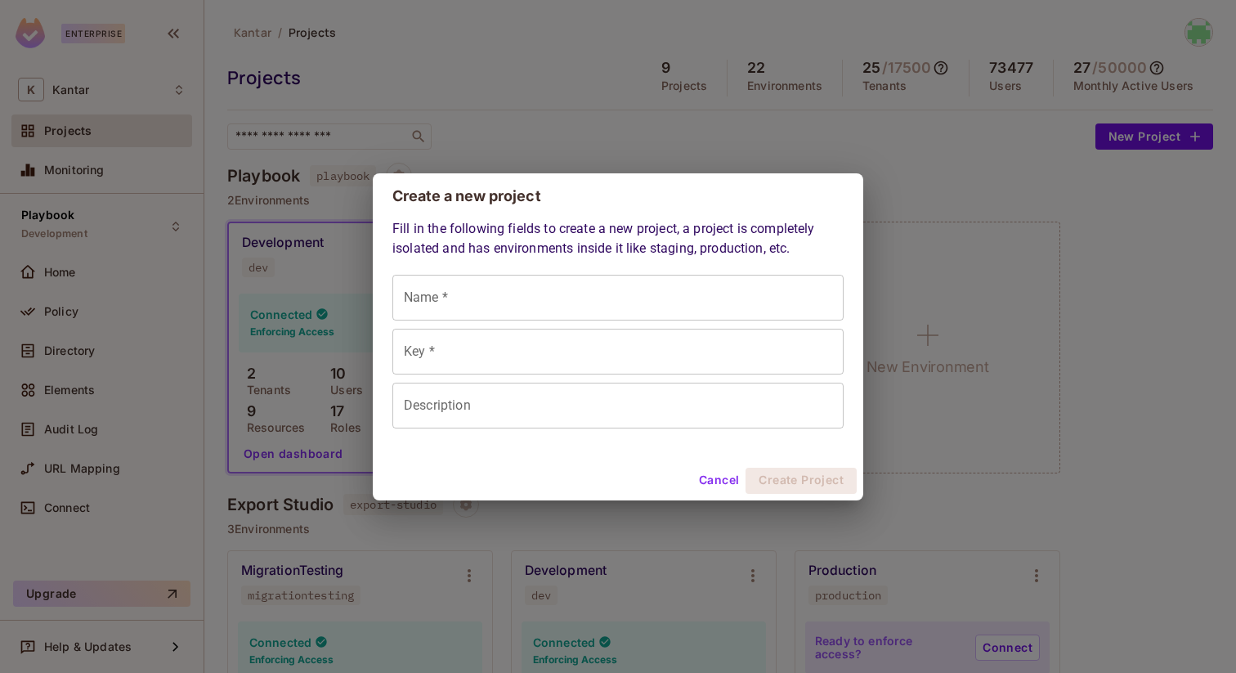
click at [930, 160] on div "Create a new project Fill in the following fields to create a new project, a pr…" at bounding box center [618, 336] width 1236 height 673
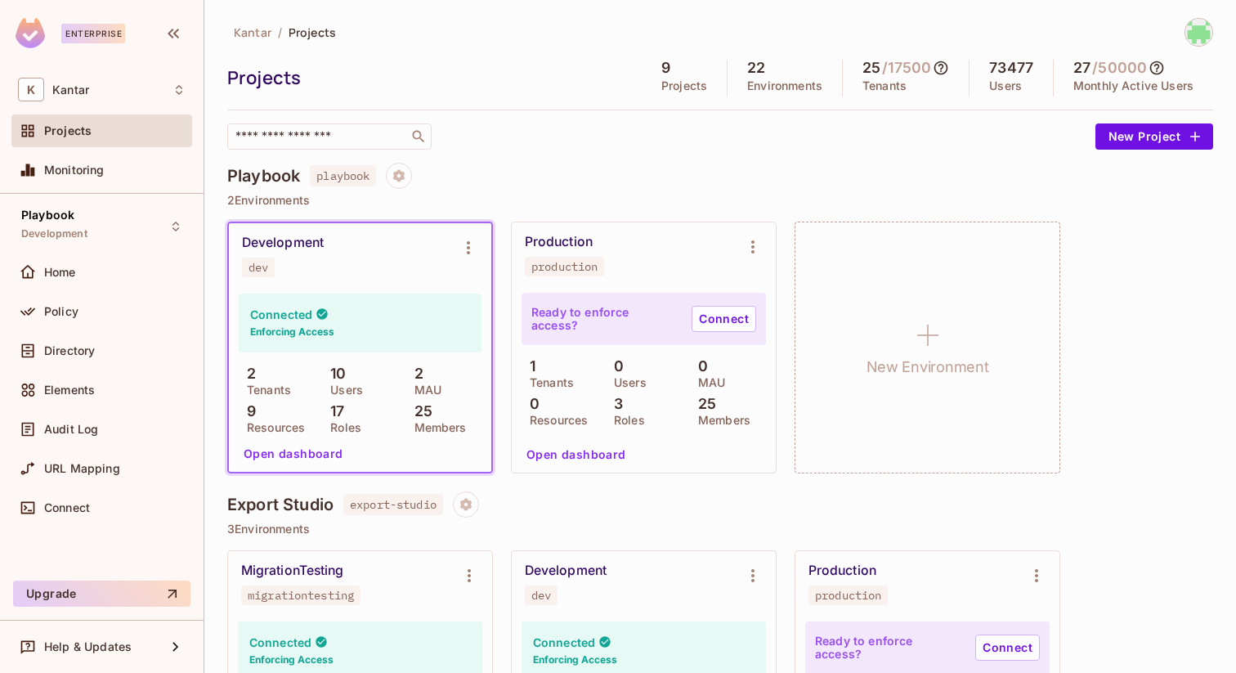
click at [613, 275] on div "Production production" at bounding box center [631, 255] width 212 height 43
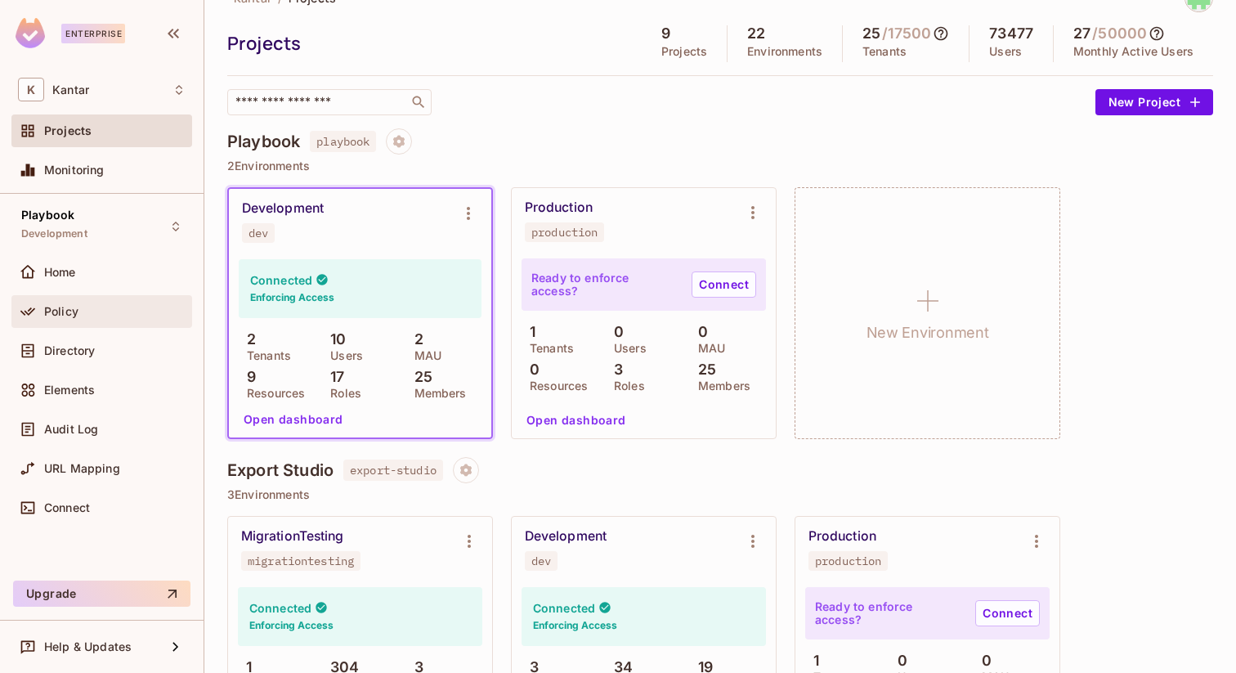
click at [79, 312] on div "Policy" at bounding box center [114, 311] width 141 height 13
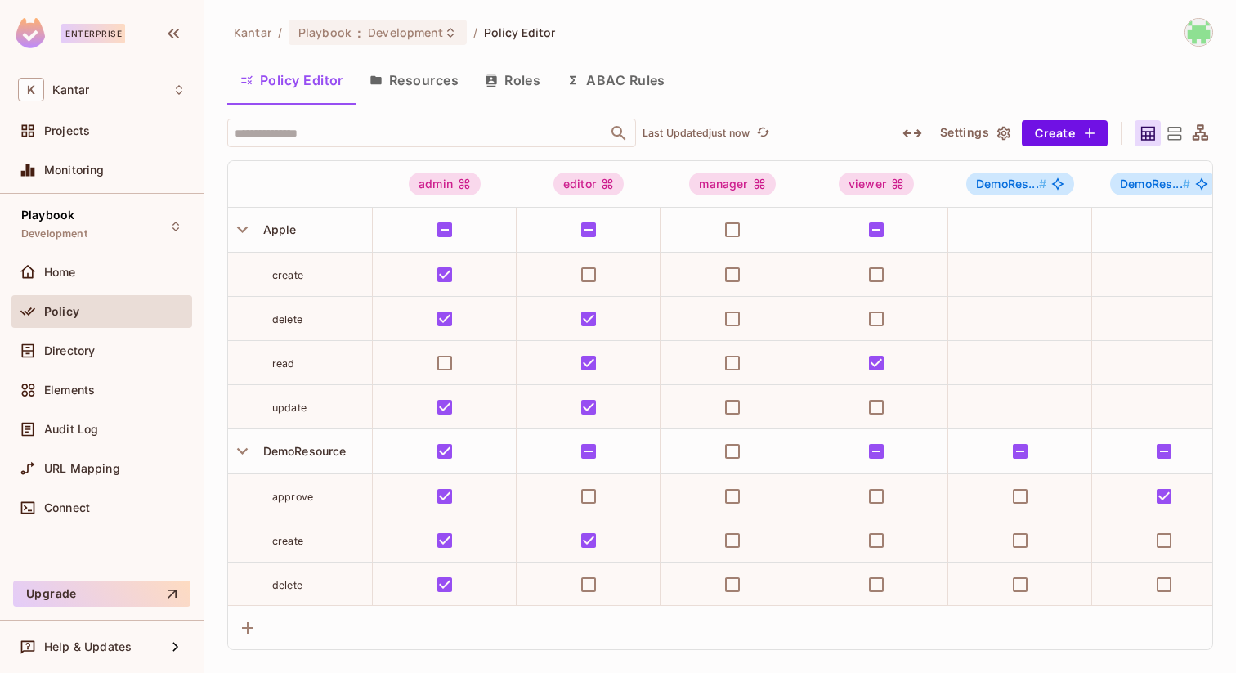
click at [438, 80] on button "Resources" at bounding box center [414, 80] width 115 height 41
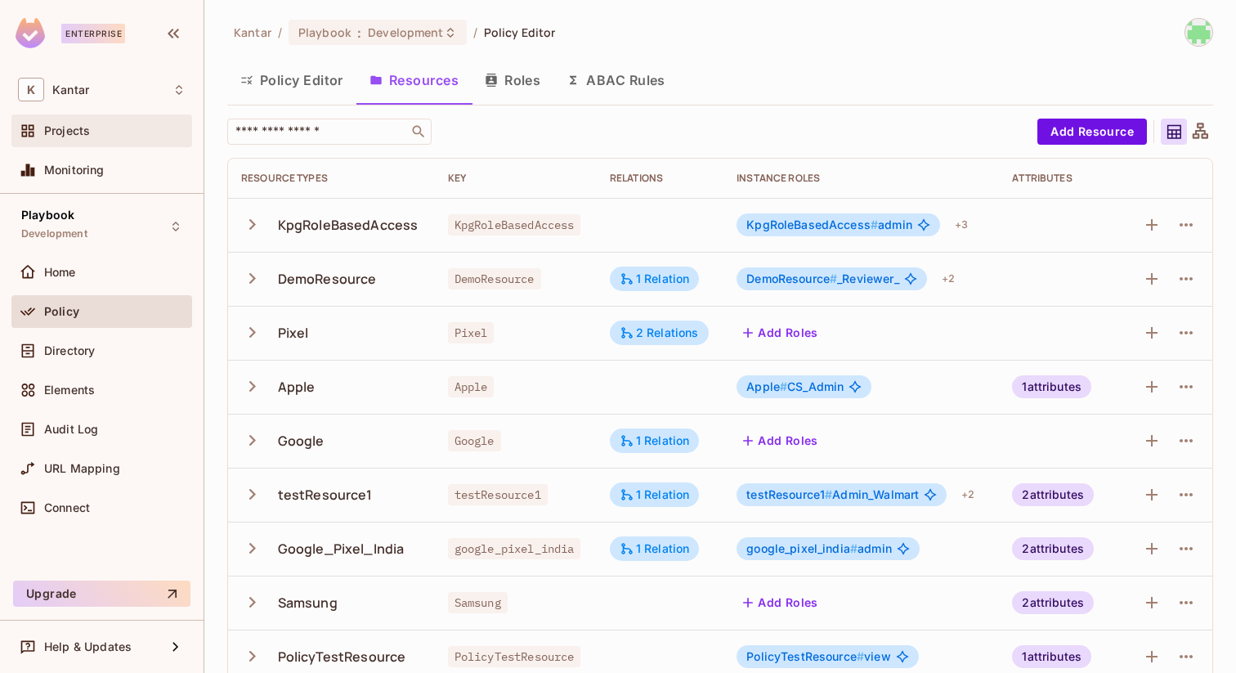
click at [98, 132] on div "Projects" at bounding box center [114, 130] width 141 height 13
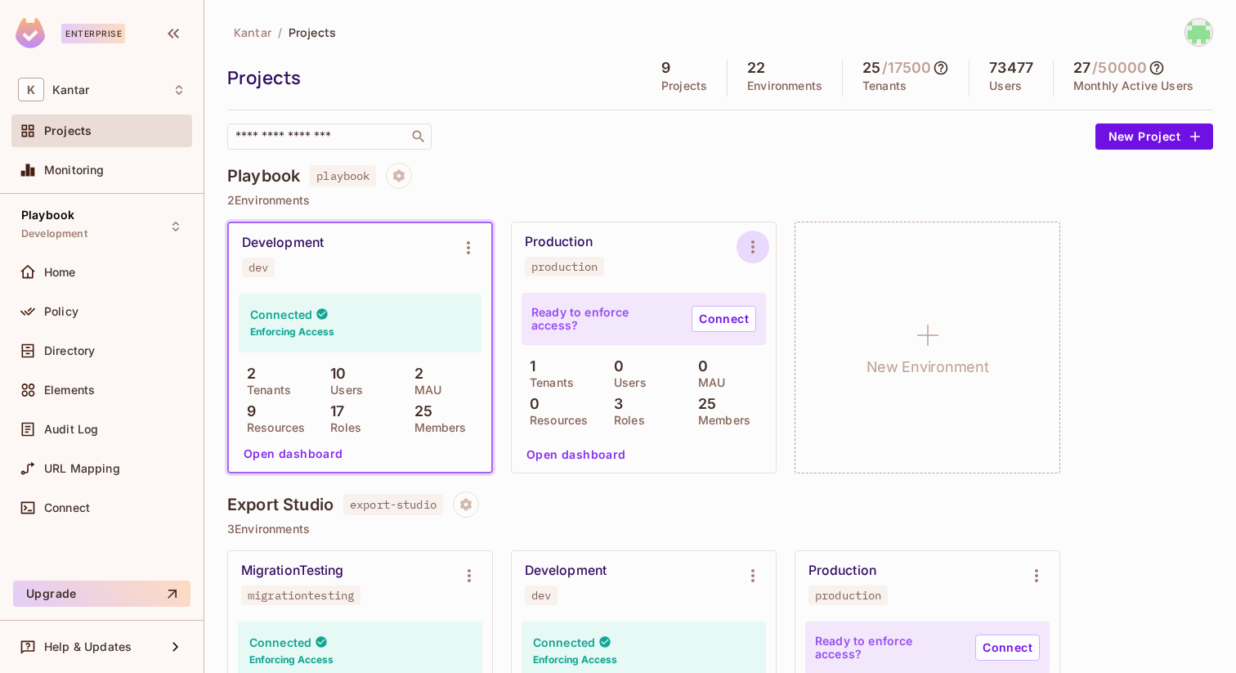
click at [756, 251] on icon "Environment settings" at bounding box center [753, 247] width 20 height 20
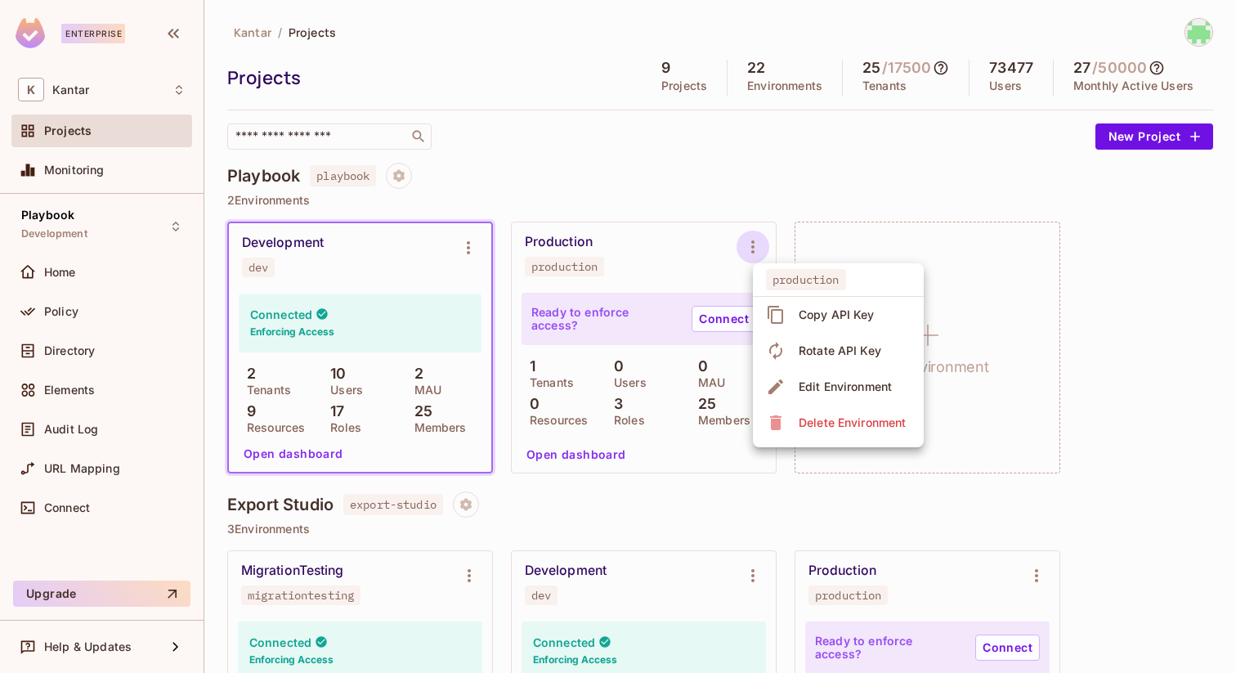
click at [807, 387] on div "Edit Environment" at bounding box center [845, 387] width 93 height 16
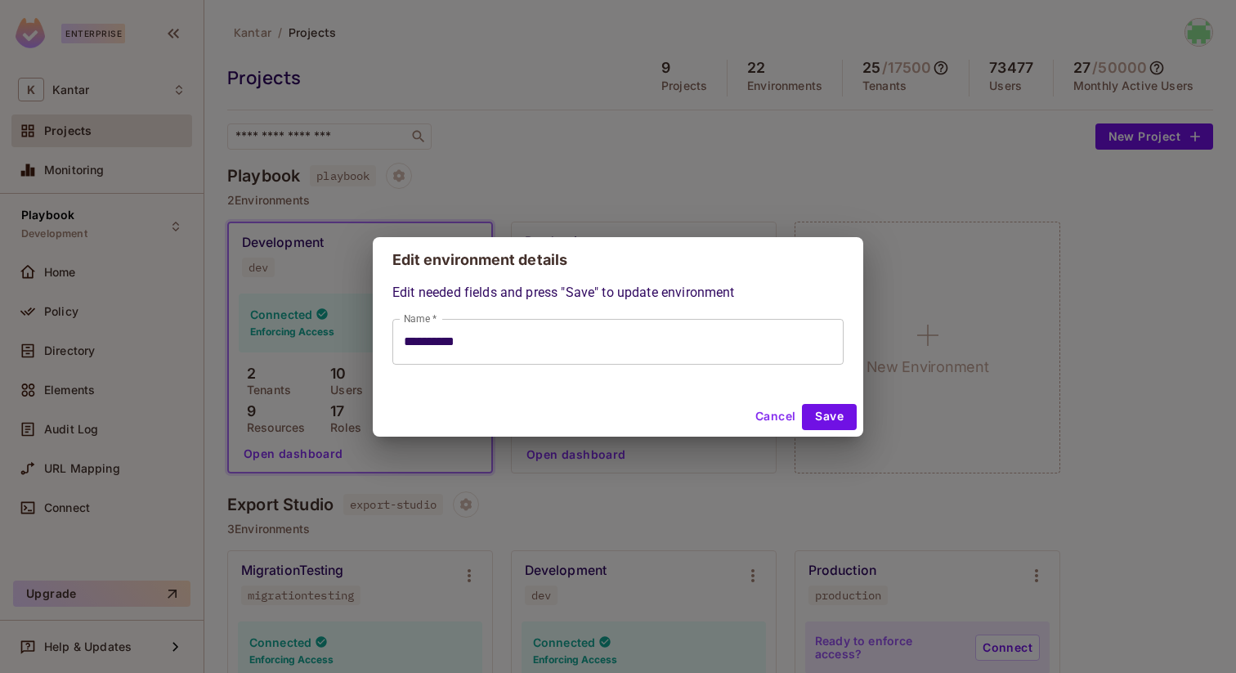
click at [771, 411] on button "Cancel" at bounding box center [775, 417] width 53 height 26
type input "**********"
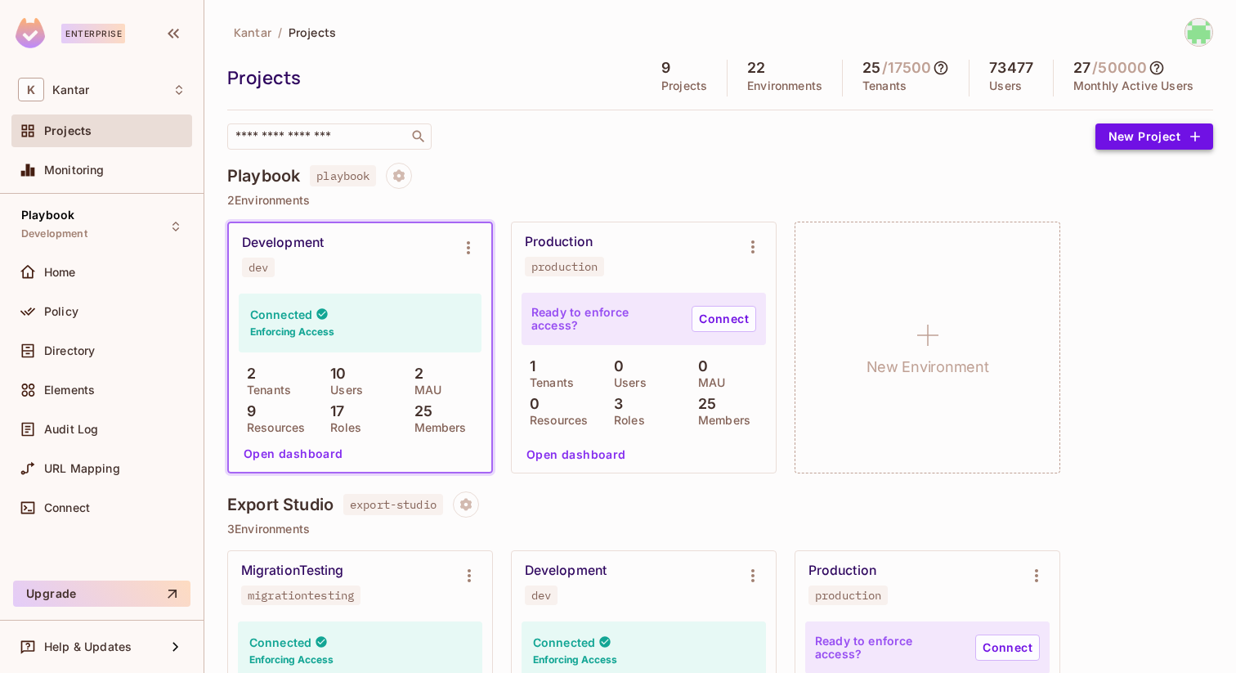
click at [1159, 129] on button "New Project" at bounding box center [1155, 136] width 118 height 26
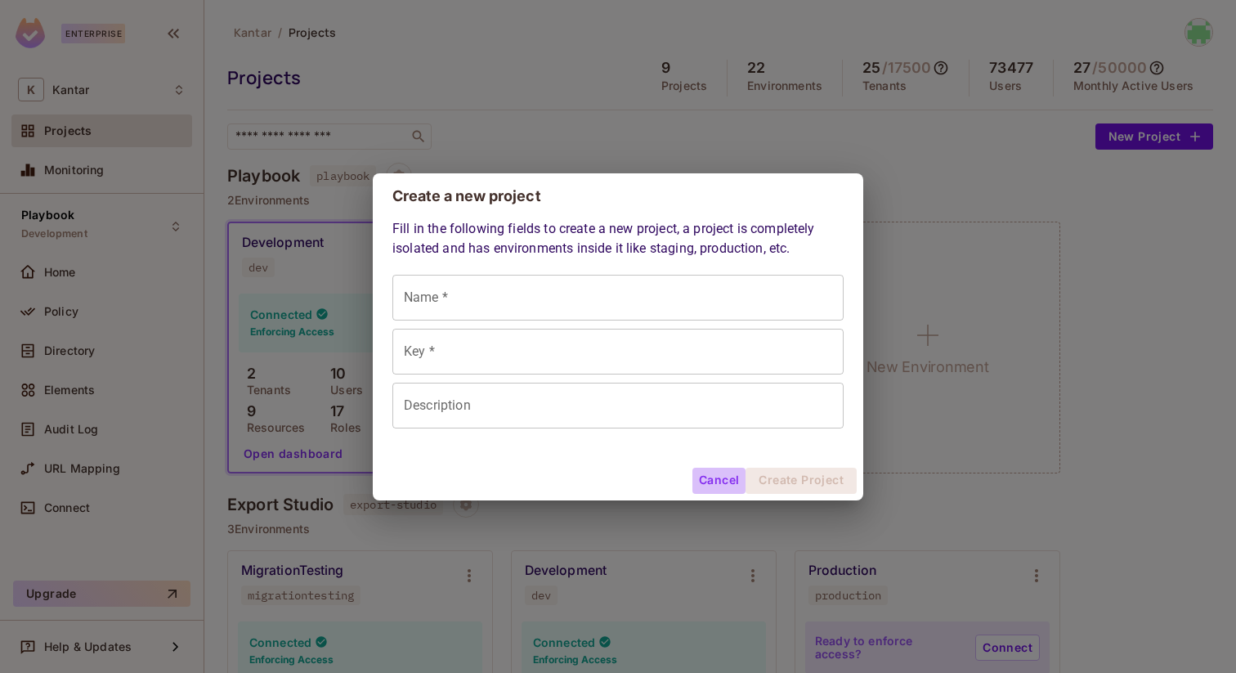
click at [733, 479] on button "Cancel" at bounding box center [719, 481] width 53 height 26
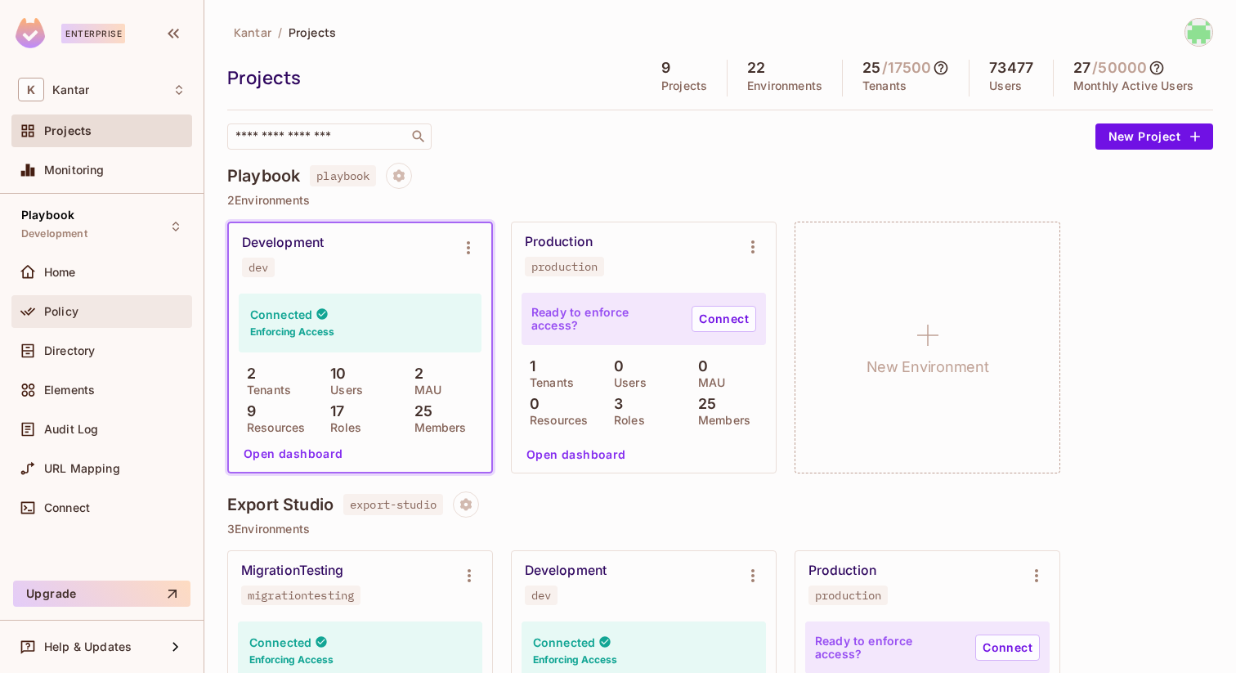
click at [92, 305] on div "Policy" at bounding box center [114, 311] width 141 height 13
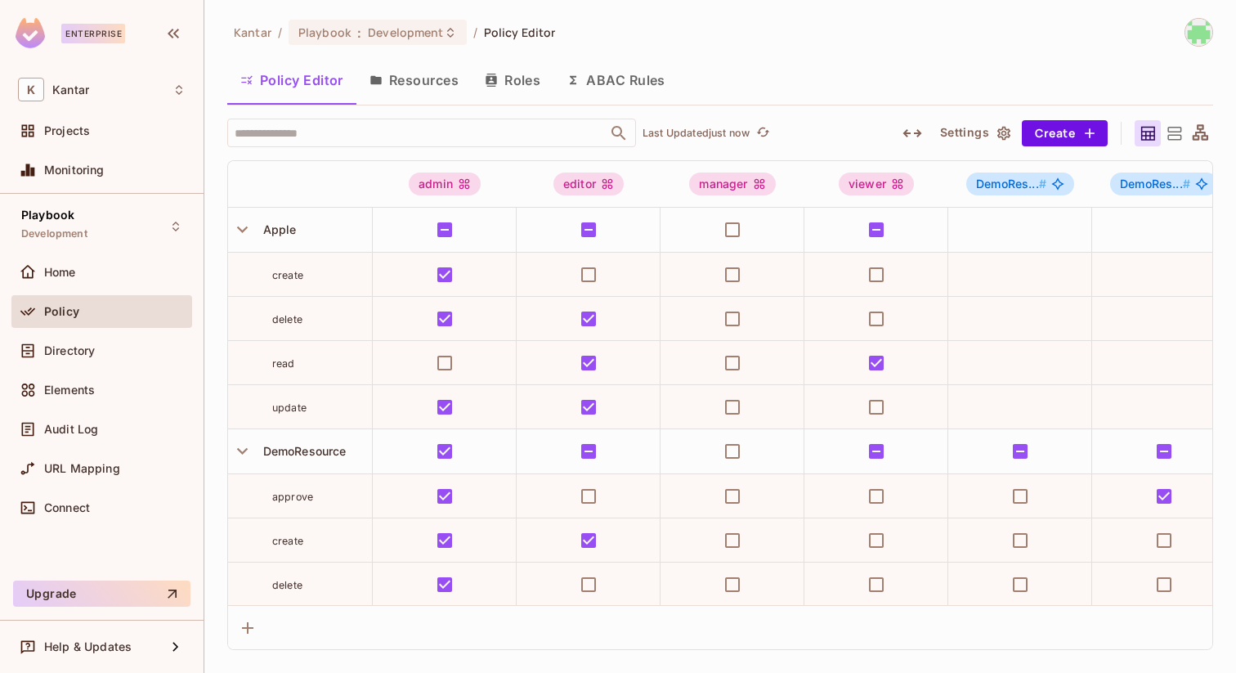
click at [412, 89] on button "Resources" at bounding box center [414, 80] width 115 height 41
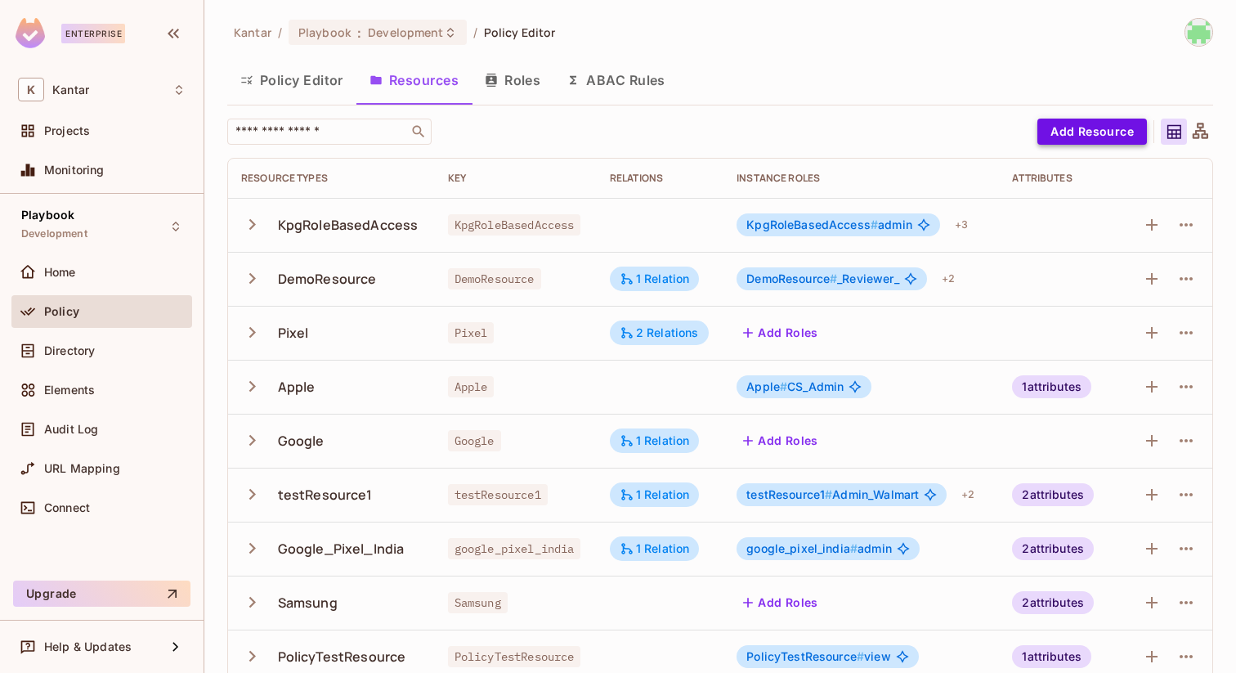
click at [1084, 134] on button "Add Resource" at bounding box center [1093, 132] width 110 height 26
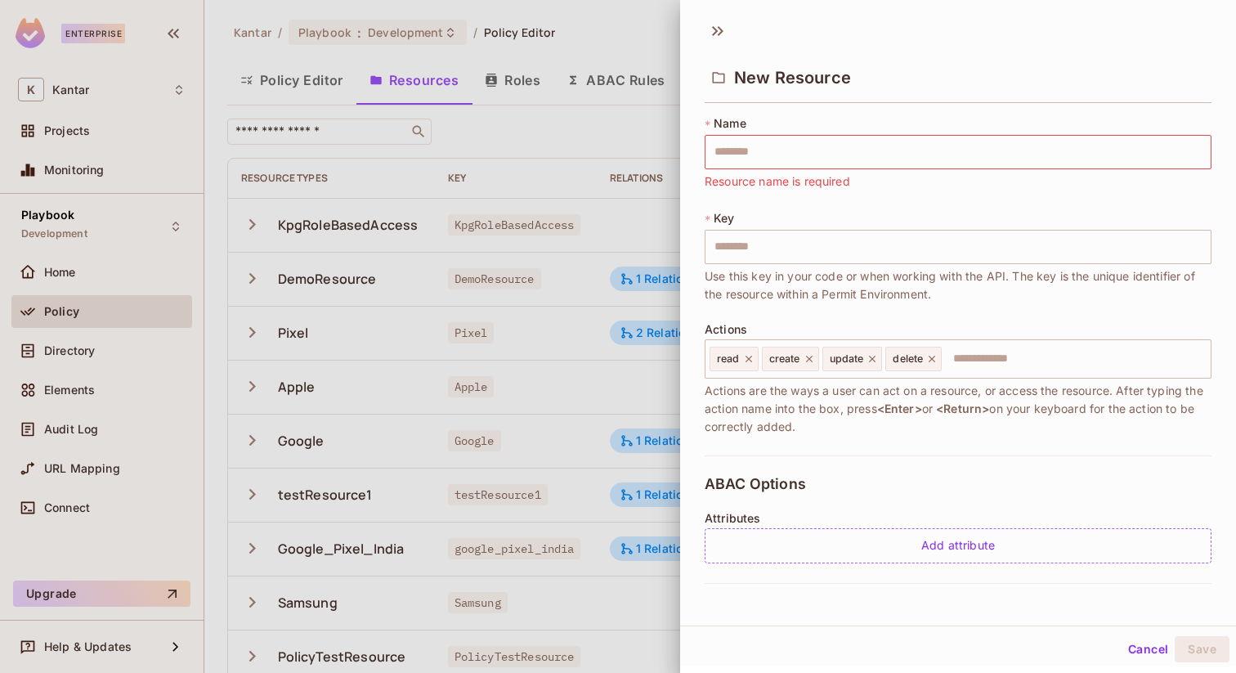
click at [635, 147] on div at bounding box center [618, 336] width 1236 height 673
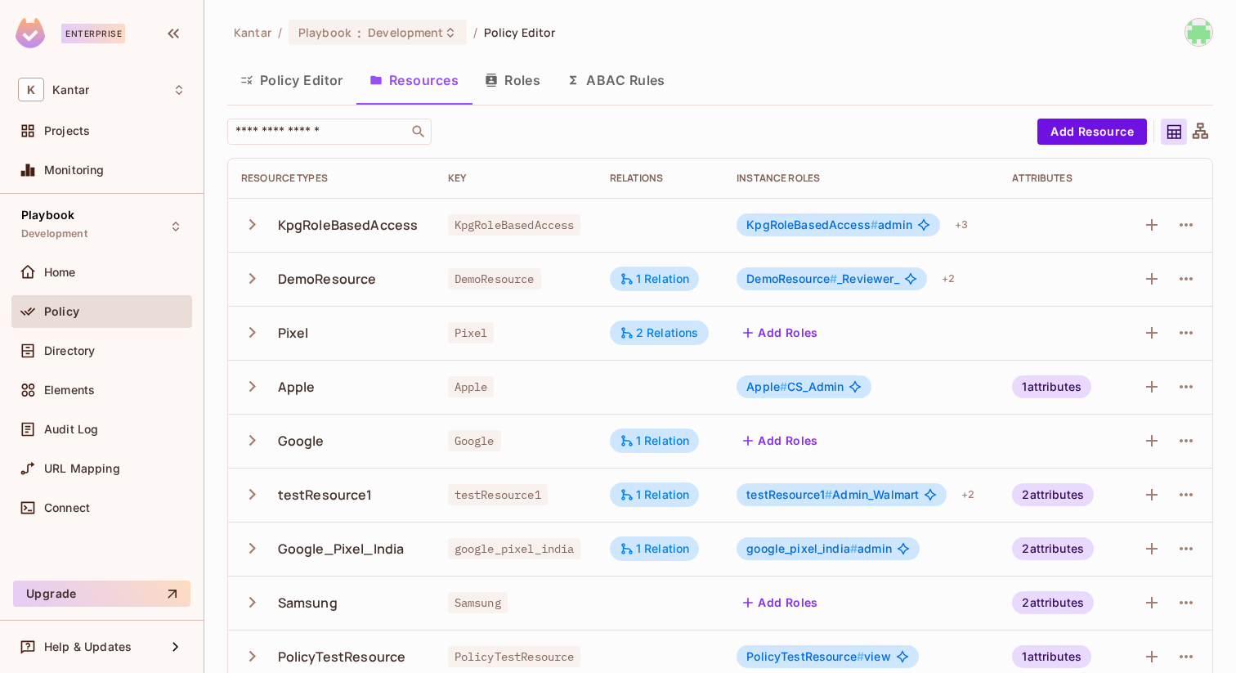
scroll to position [25, 0]
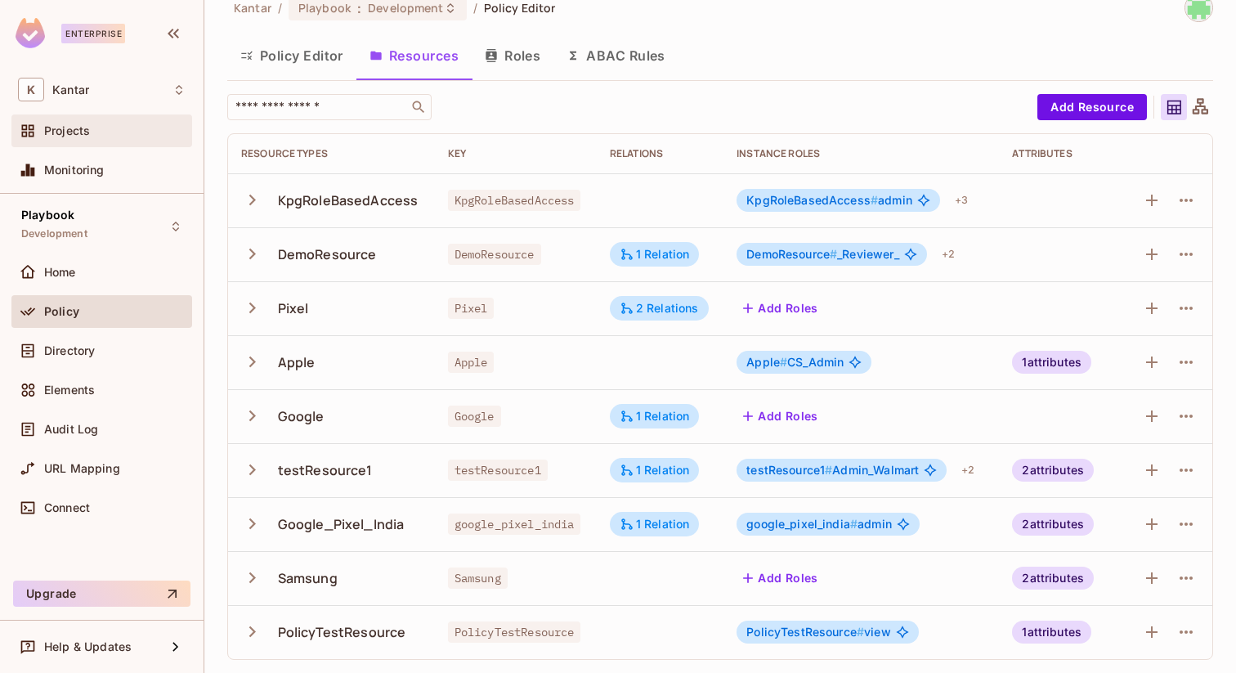
click at [109, 132] on div "Projects" at bounding box center [114, 130] width 141 height 13
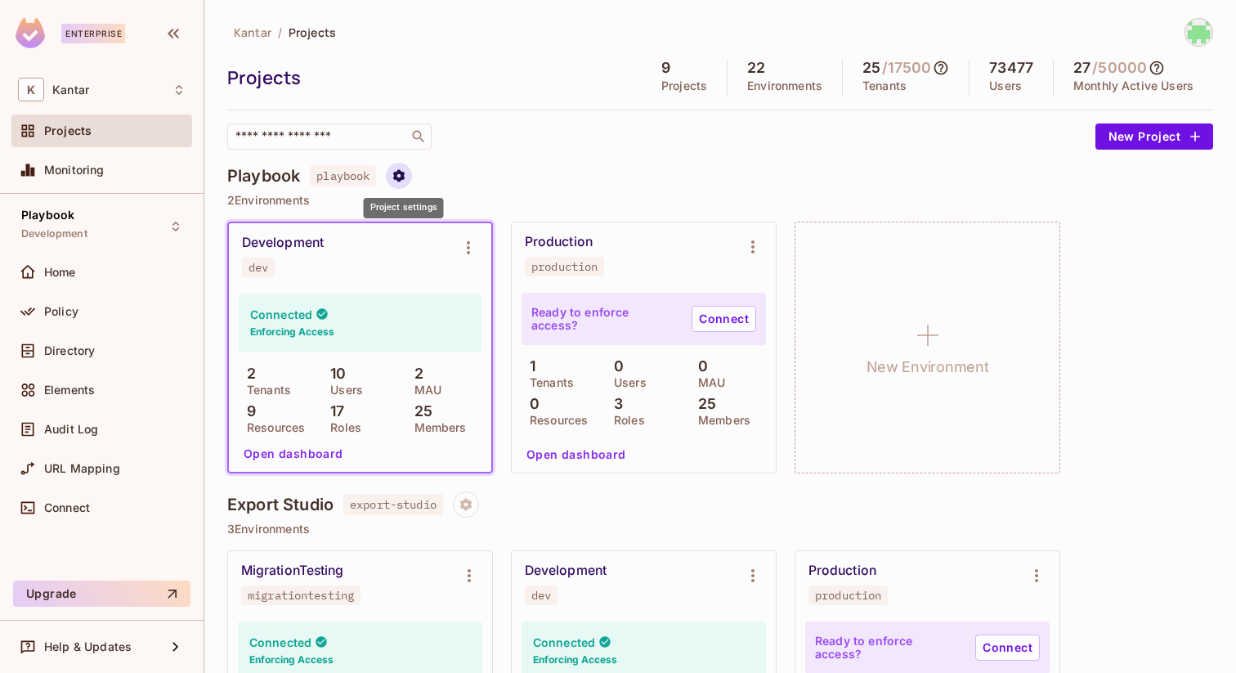
click at [395, 178] on button "Project settings" at bounding box center [399, 176] width 26 height 26
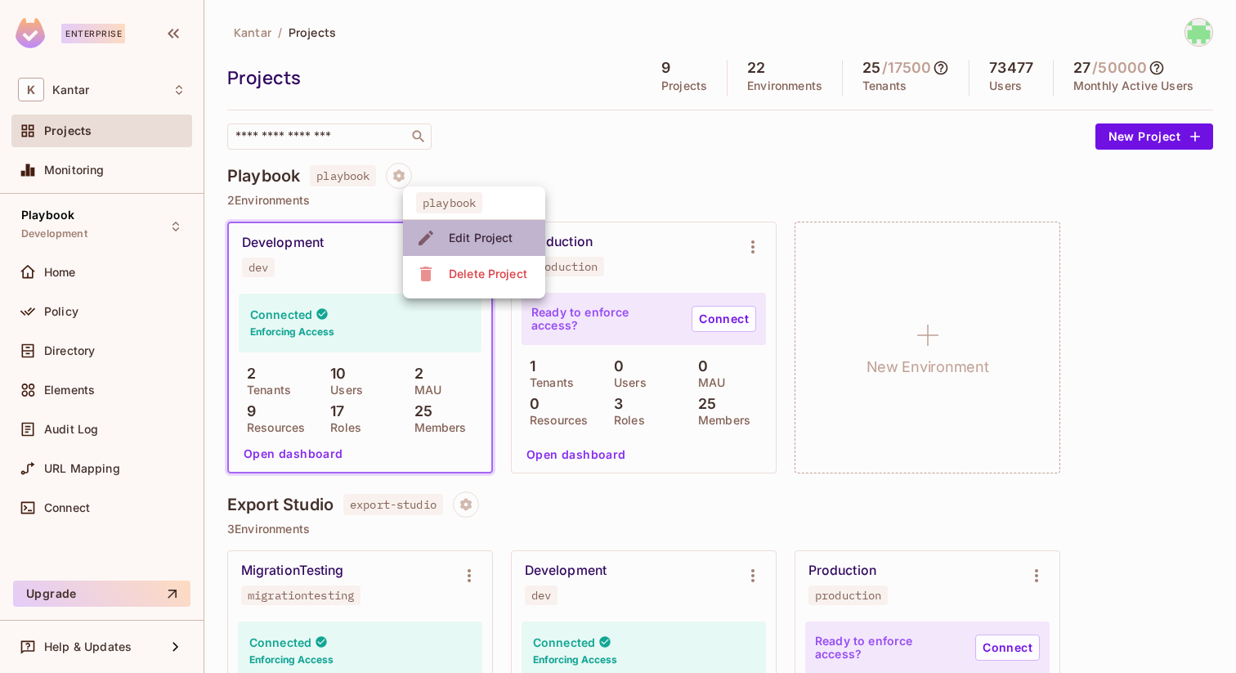
click at [448, 240] on span "Edit Project" at bounding box center [481, 238] width 74 height 26
